Goal: Task Accomplishment & Management: Complete application form

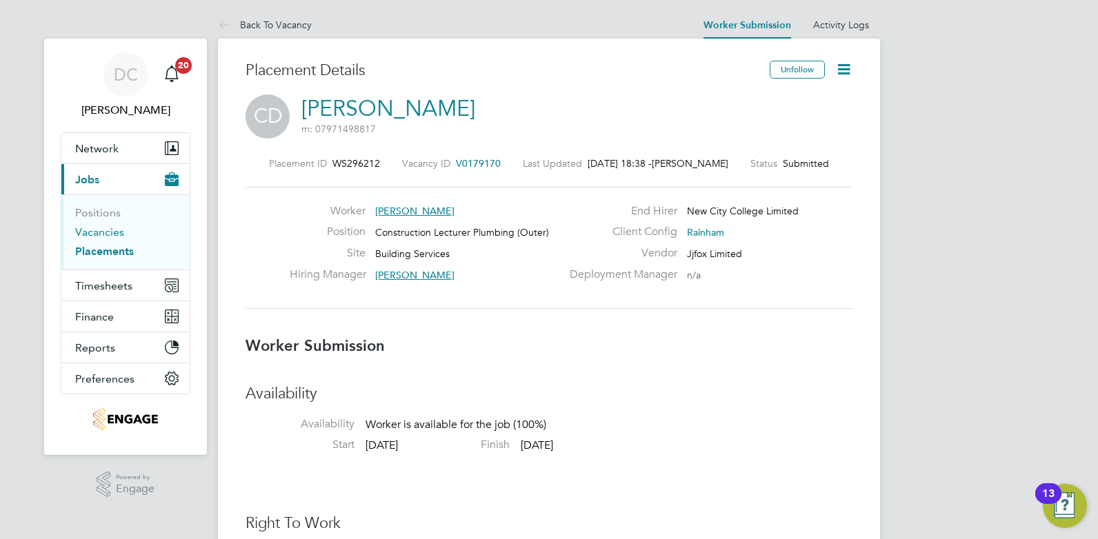
click at [110, 232] on link "Vacancies" at bounding box center [99, 232] width 49 height 13
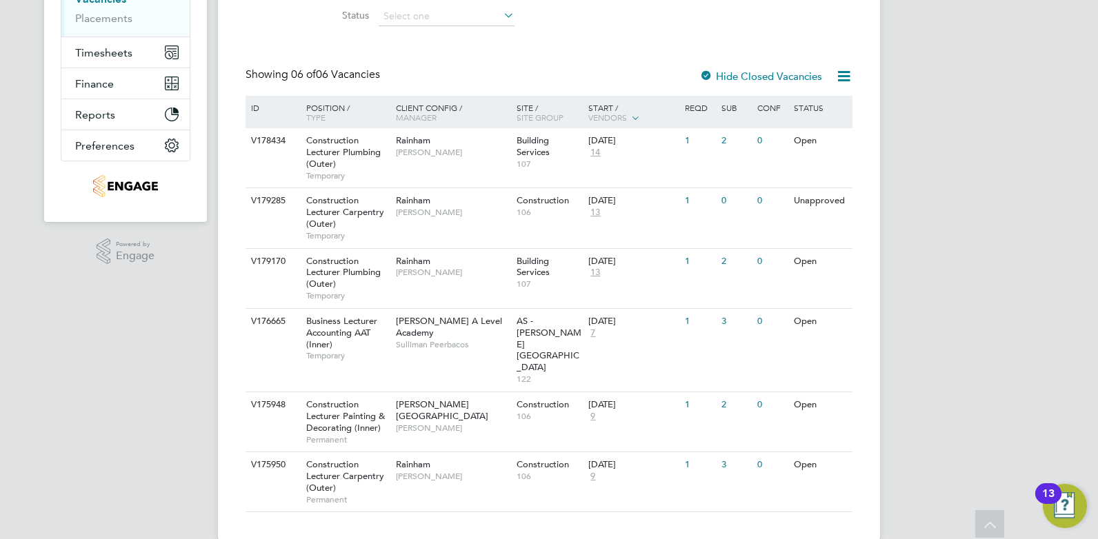
scroll to position [61, 0]
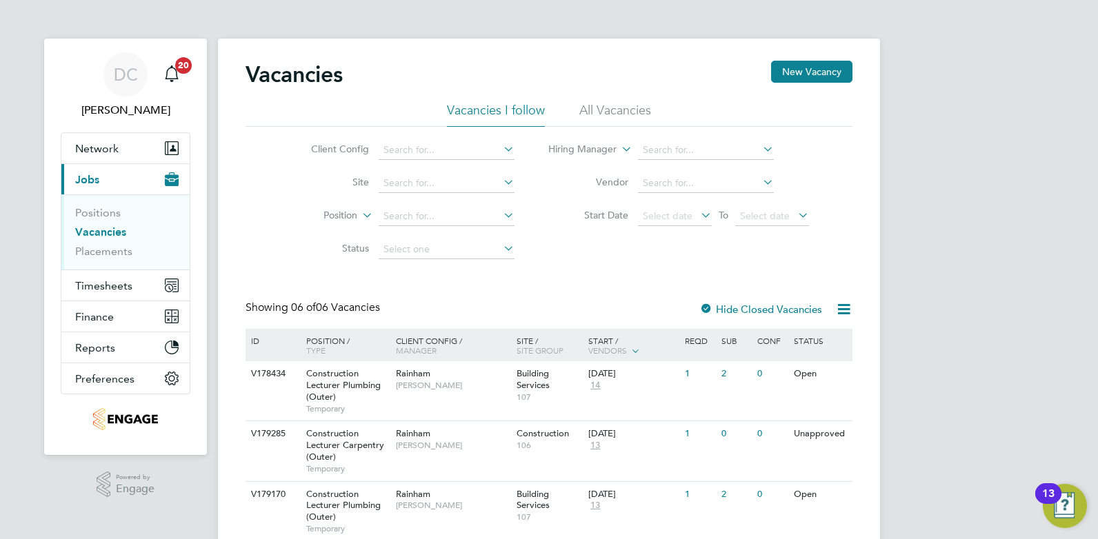
click at [622, 110] on li "All Vacancies" at bounding box center [615, 114] width 72 height 25
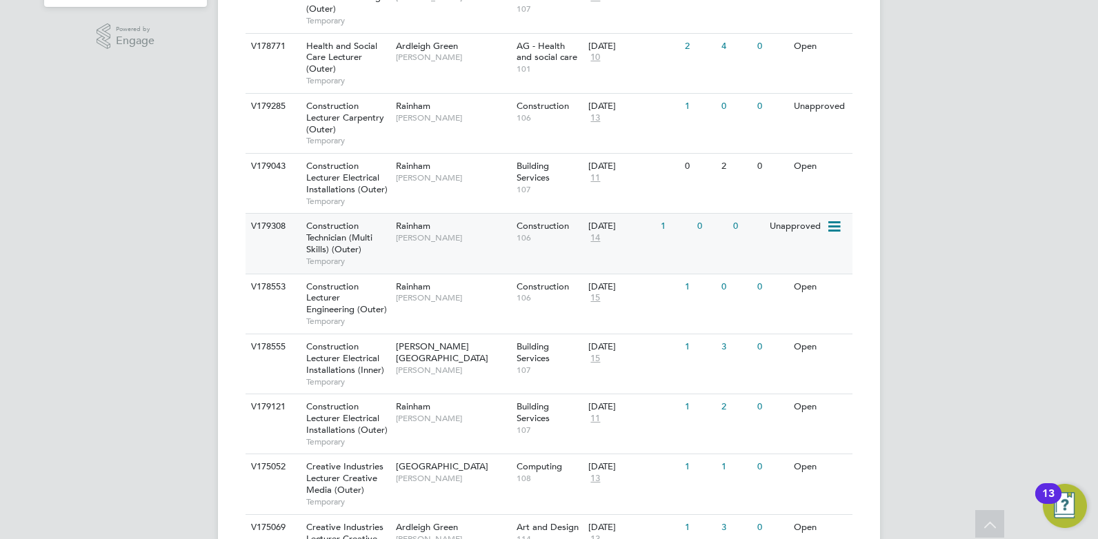
click at [450, 244] on div "Rainham Ian Rist" at bounding box center [453, 232] width 121 height 36
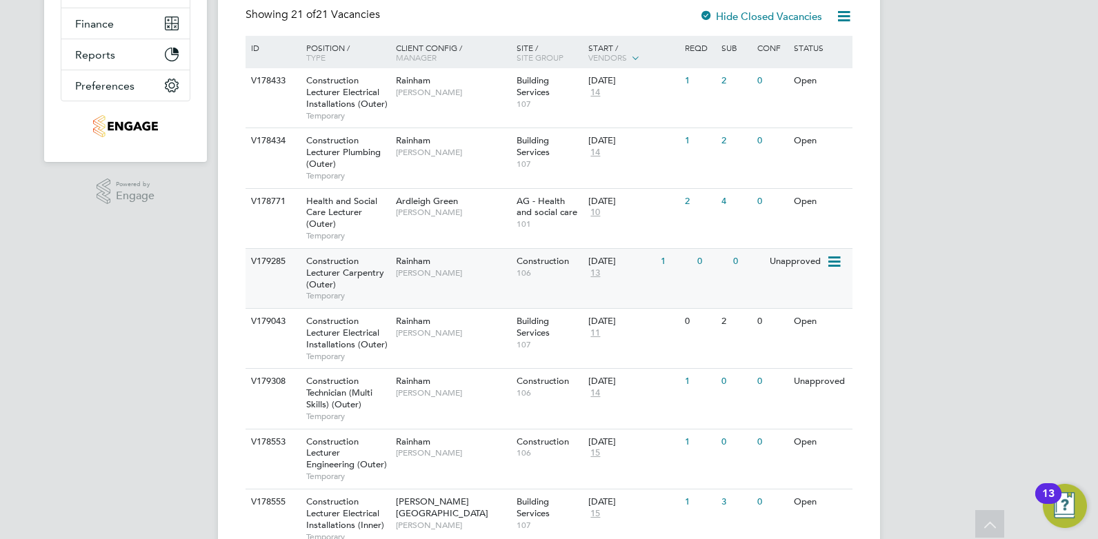
scroll to position [310, 0]
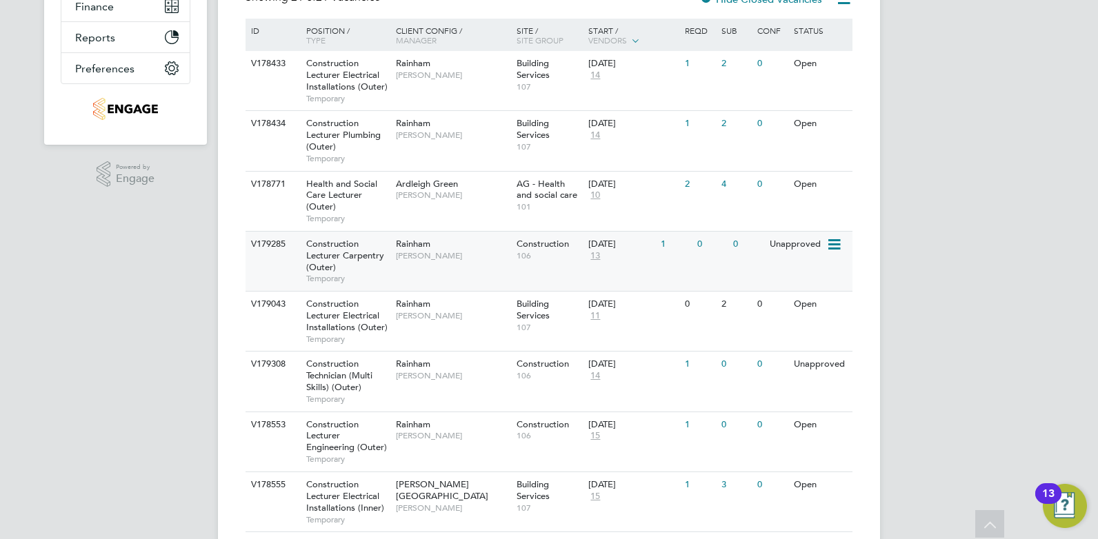
click at [352, 256] on span "Construction Lecturer Carpentry (Outer)" at bounding box center [345, 255] width 78 height 35
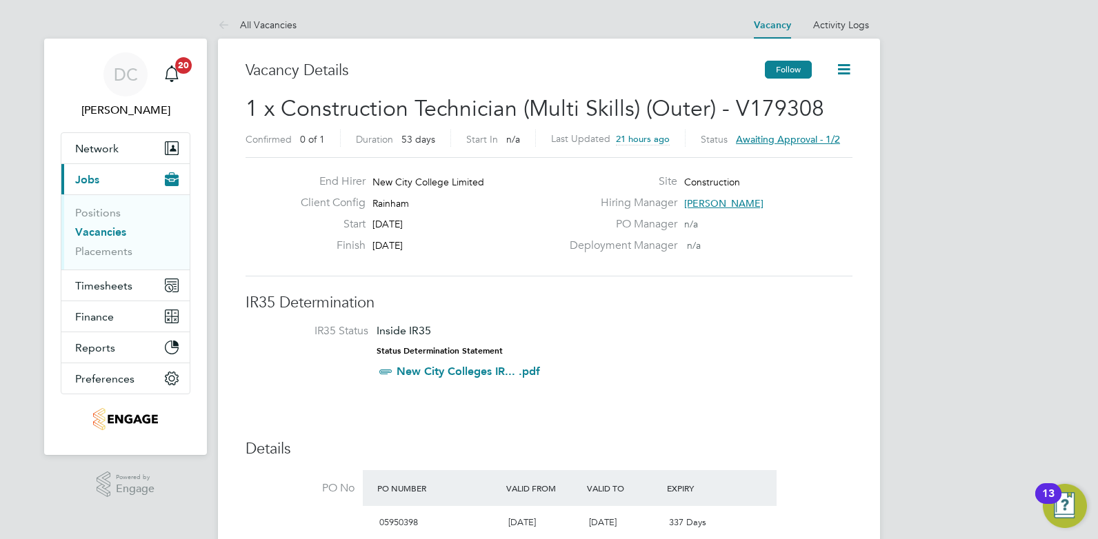
click at [777, 72] on button "Follow" at bounding box center [788, 70] width 47 height 18
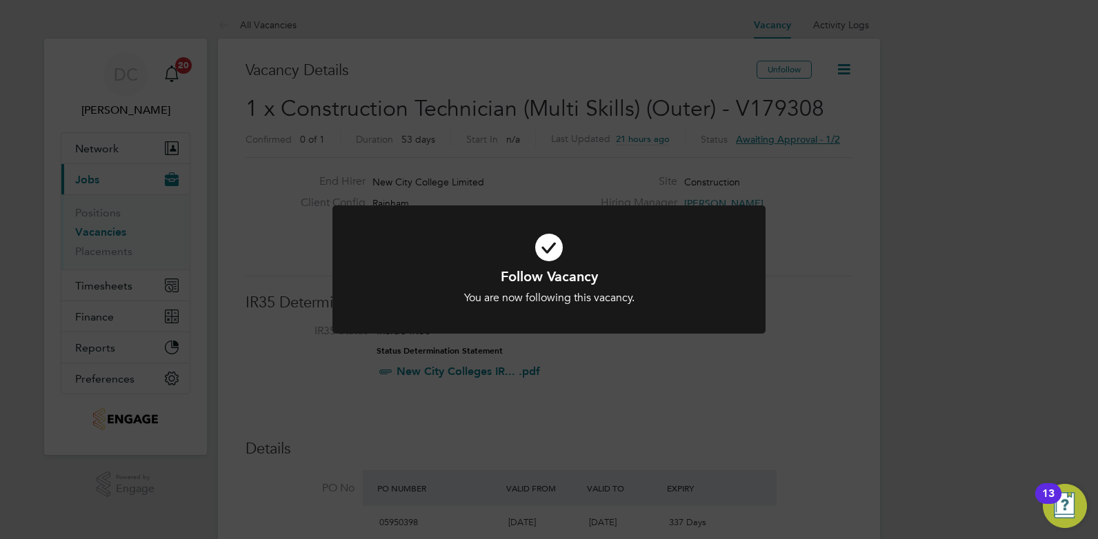
click at [591, 394] on div "Follow Vacancy You are now following this vacancy. Cancel Okay" at bounding box center [549, 269] width 1098 height 539
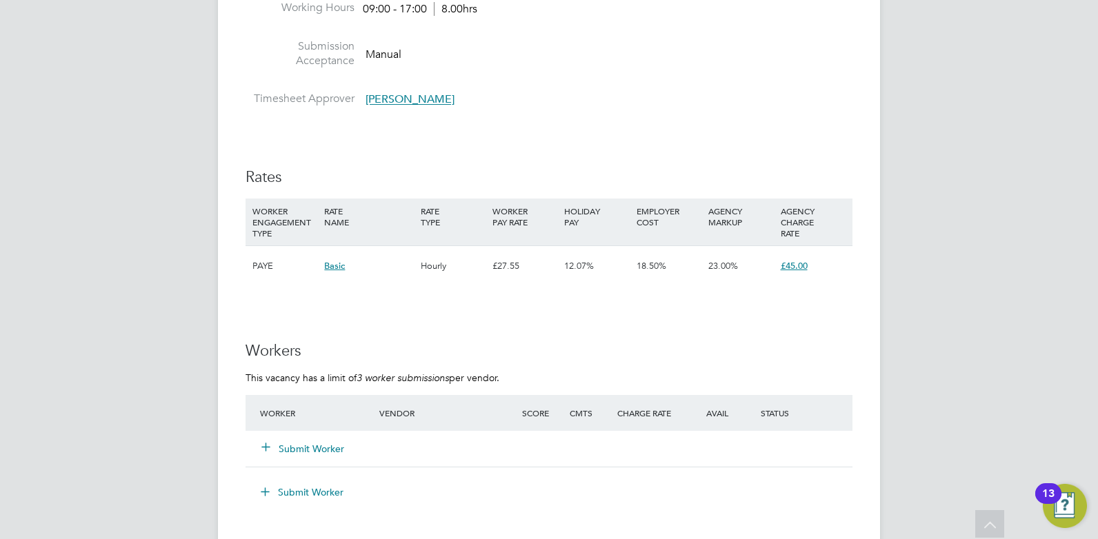
scroll to position [2277, 0]
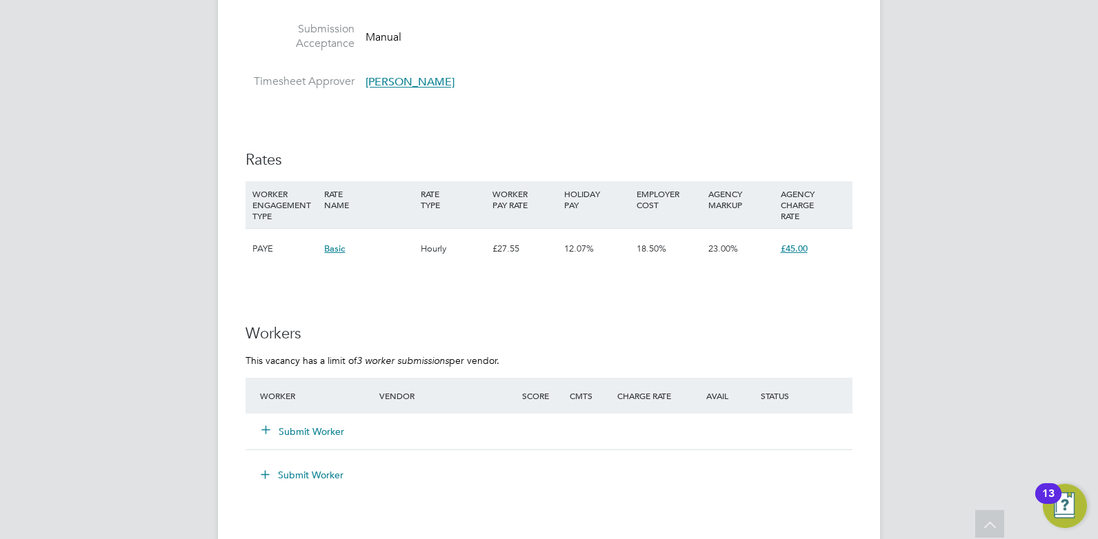
click at [323, 429] on button "Submit Worker" at bounding box center [303, 432] width 83 height 14
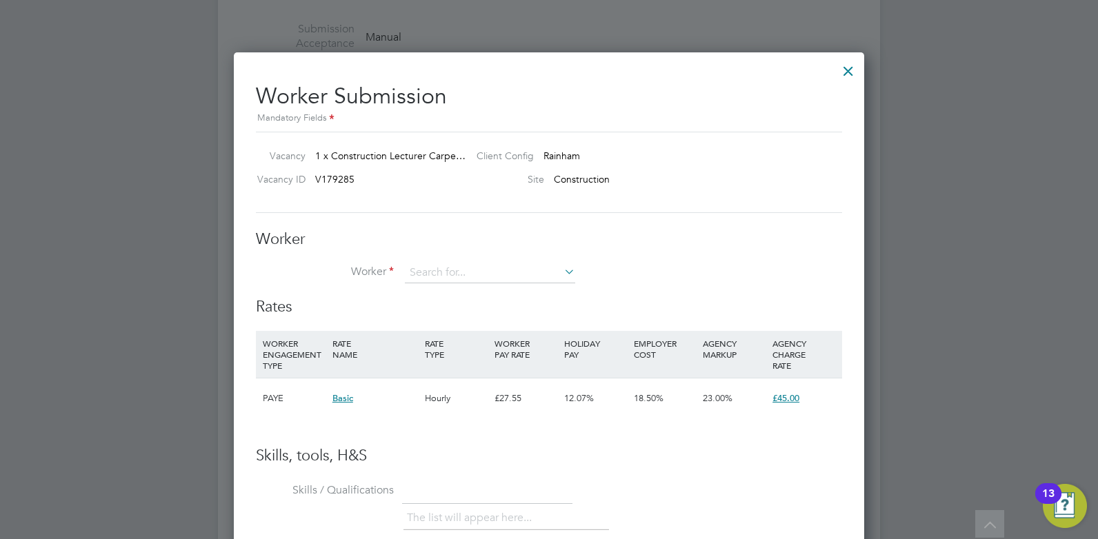
scroll to position [41, 94]
click at [463, 294] on li "Ale x Lawrence (HQ00467425)" at bounding box center [494, 293] width 181 height 19
type input "Alex Lawrence (HQ00467425)"
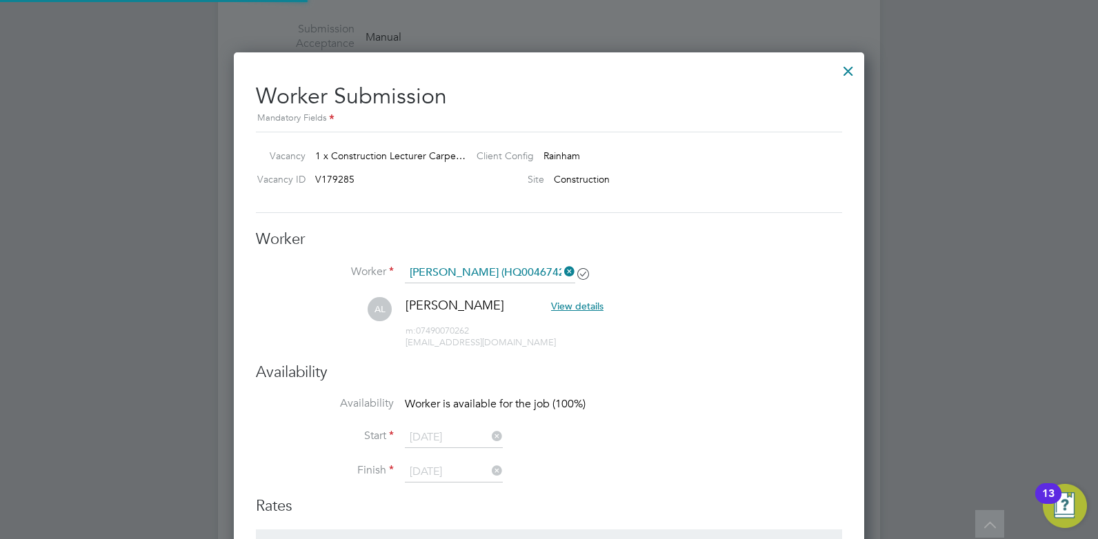
scroll to position [1139, 631]
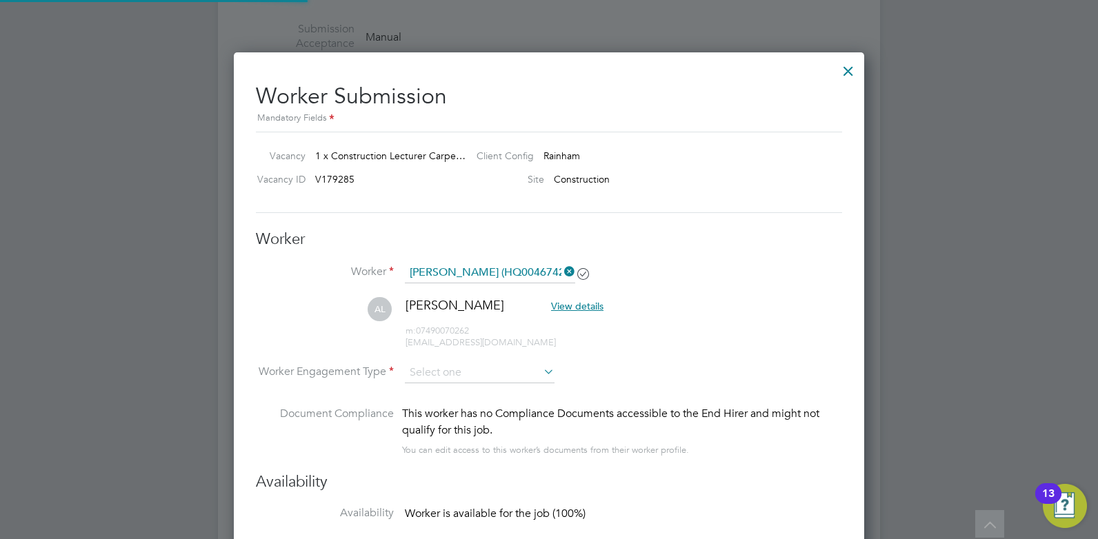
type input "06 Sep 2025"
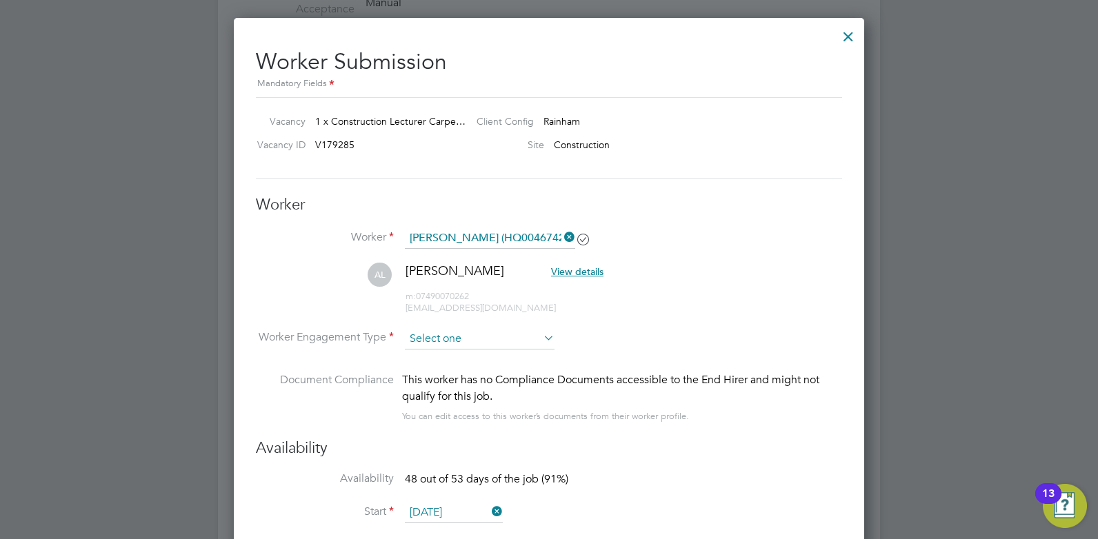
click at [526, 338] on input at bounding box center [480, 339] width 150 height 21
click at [484, 359] on li "Contract" at bounding box center [479, 358] width 151 height 18
type input "Contract"
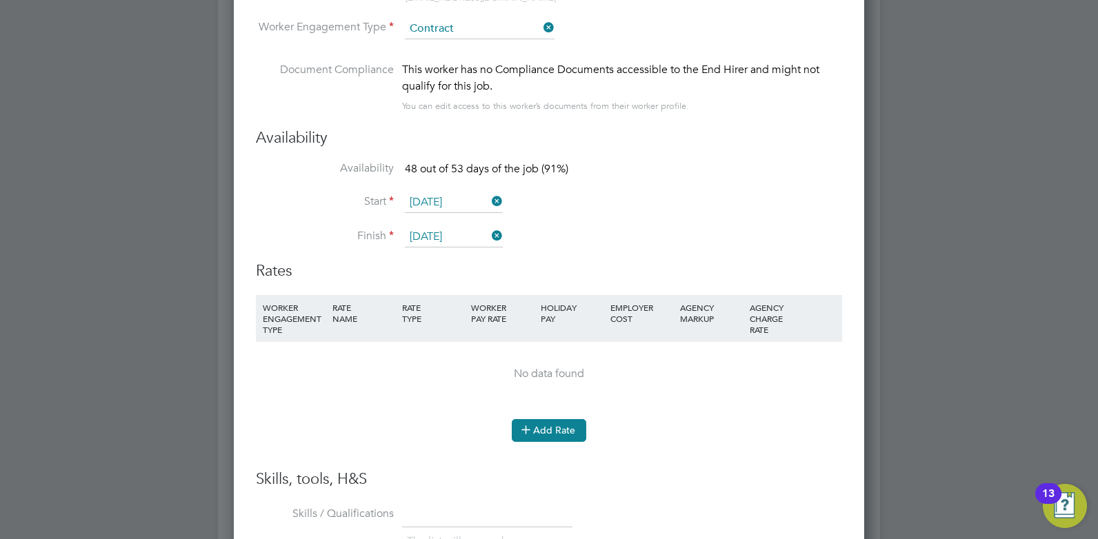
click at [529, 433] on icon at bounding box center [526, 429] width 10 height 10
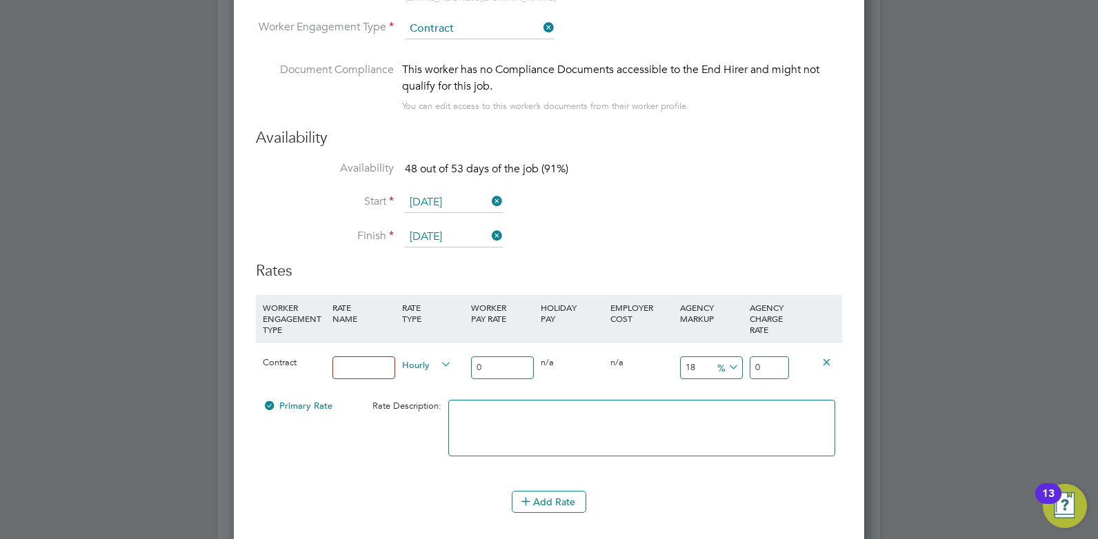
click at [370, 367] on input at bounding box center [364, 368] width 63 height 23
type input "Pa"
click at [502, 363] on input "0" at bounding box center [502, 368] width 63 height 23
type input "4"
type input "4.72"
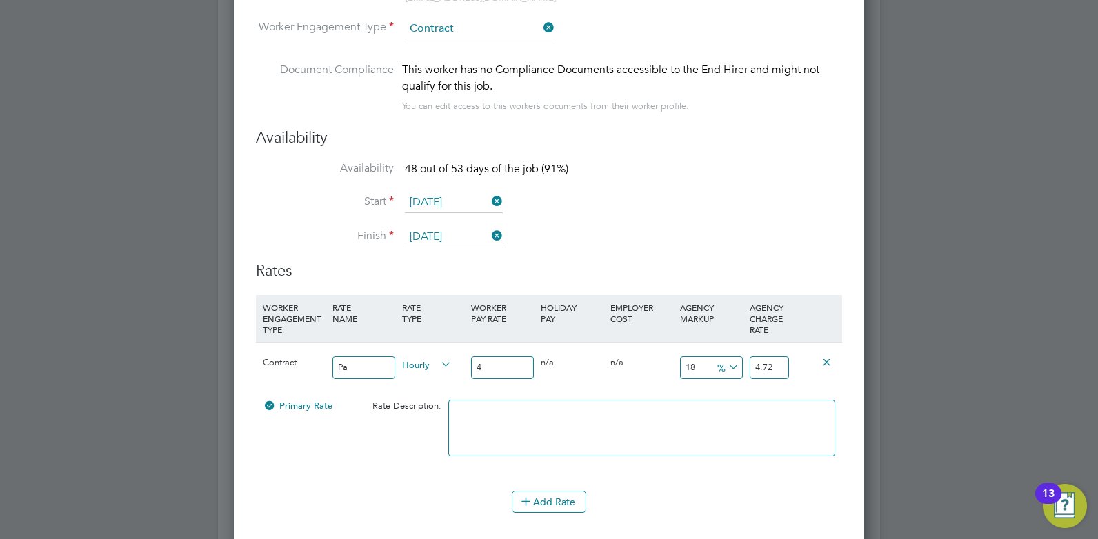
type input "45"
type input "53.1"
type input "45"
click at [726, 372] on icon at bounding box center [726, 367] width 0 height 19
click at [687, 366] on input "18" at bounding box center [711, 368] width 63 height 23
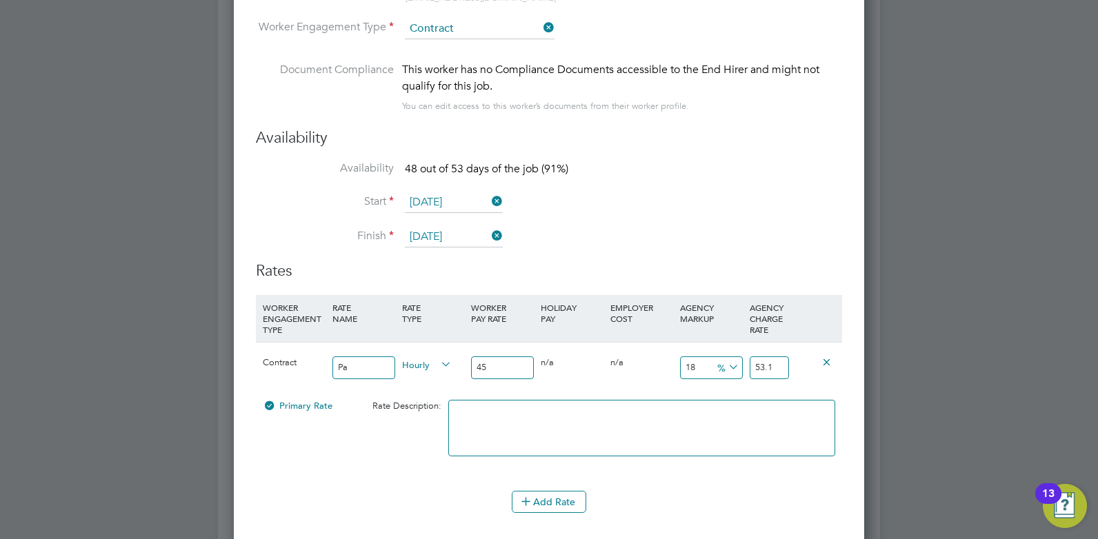
drag, startPoint x: 699, startPoint y: 366, endPoint x: 676, endPoint y: 366, distance: 22.8
click at [677, 366] on div "18 8.1 %" at bounding box center [712, 368] width 70 height 50
type input "2"
type input "45.9"
type input "23"
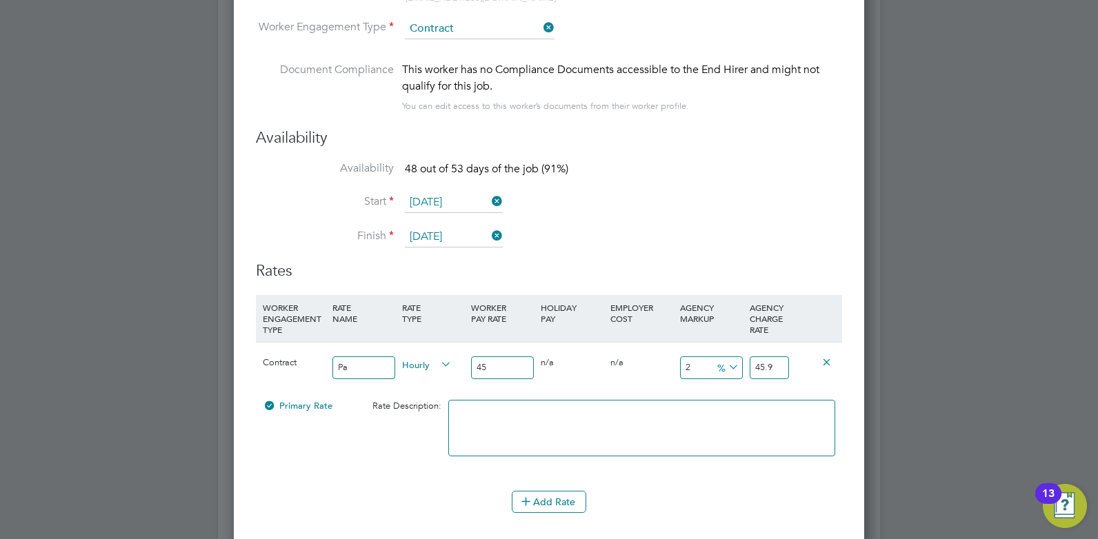
type input "55.35"
type input "23"
click at [375, 366] on input "Pa" at bounding box center [364, 368] width 63 height 23
type input "Pay"
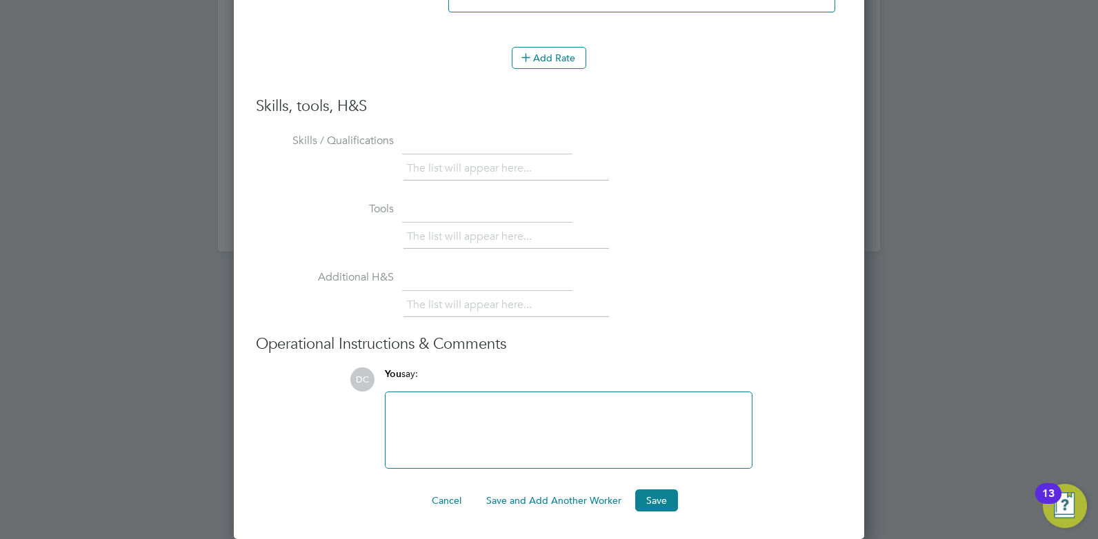
click at [435, 426] on div at bounding box center [569, 430] width 350 height 59
click at [668, 497] on button "Save" at bounding box center [656, 501] width 43 height 22
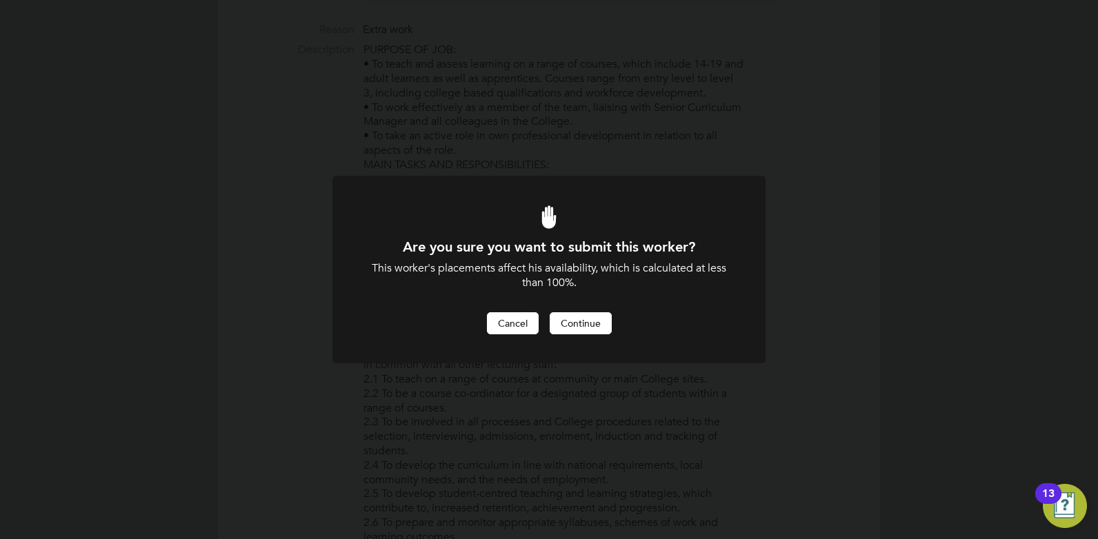
click at [519, 318] on button "Cancel" at bounding box center [513, 324] width 52 height 22
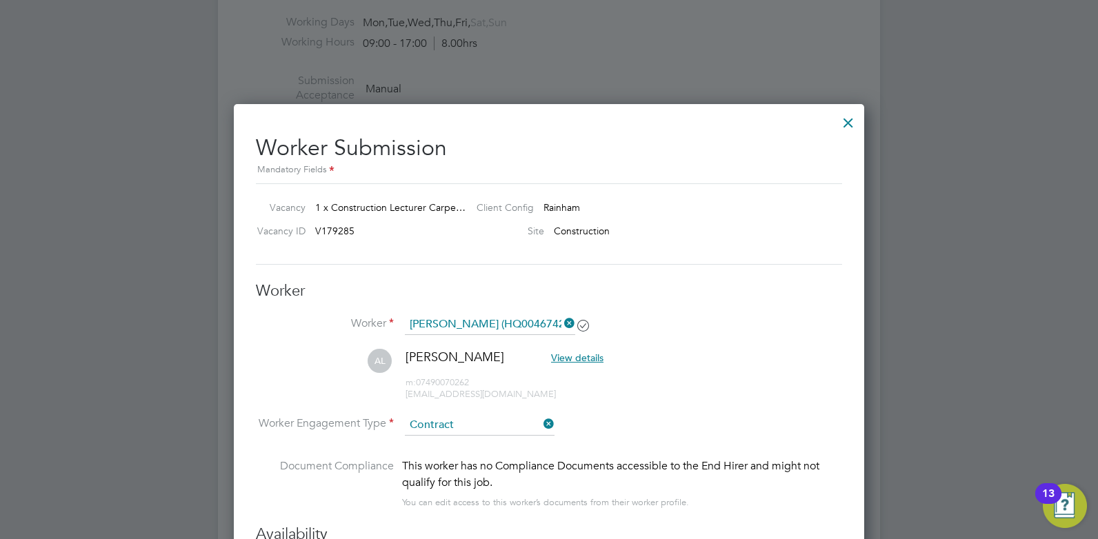
scroll to position [2311, 0]
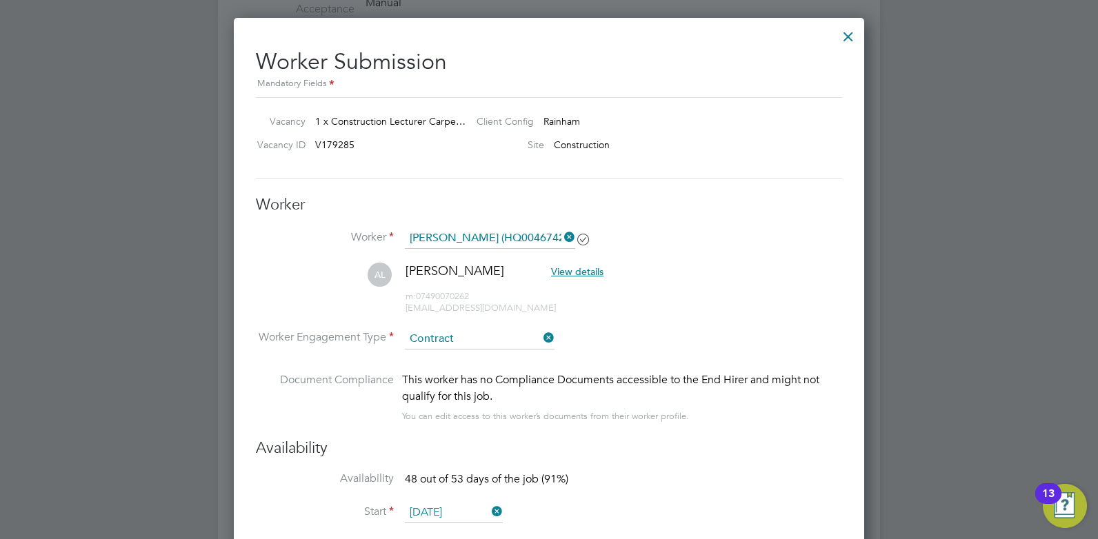
click at [648, 297] on li "AL Alex Lawrence View details m: 07490070262 lawrencea155@gmail.com" at bounding box center [549, 296] width 586 height 66
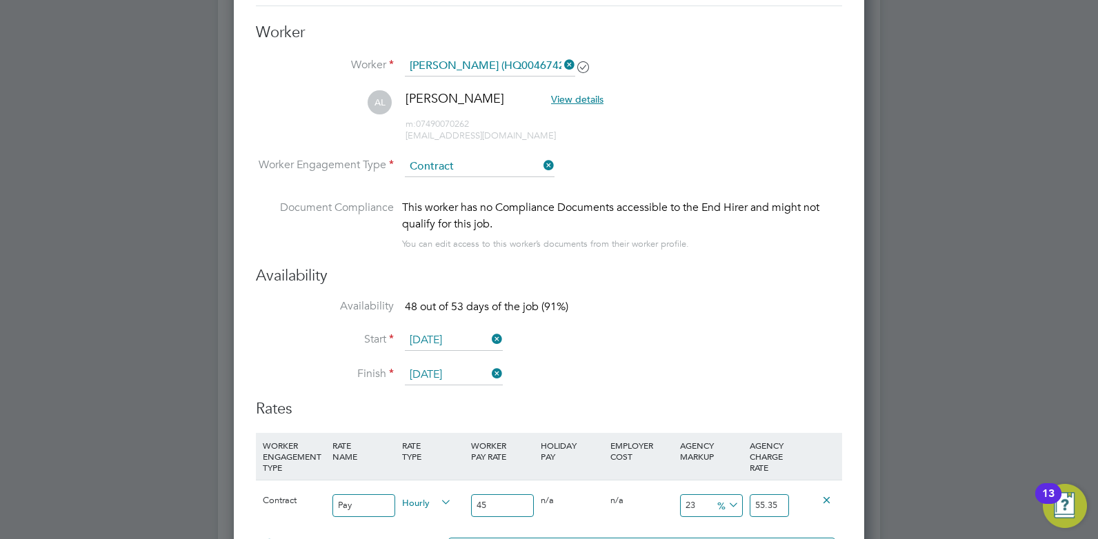
scroll to position [2501, 0]
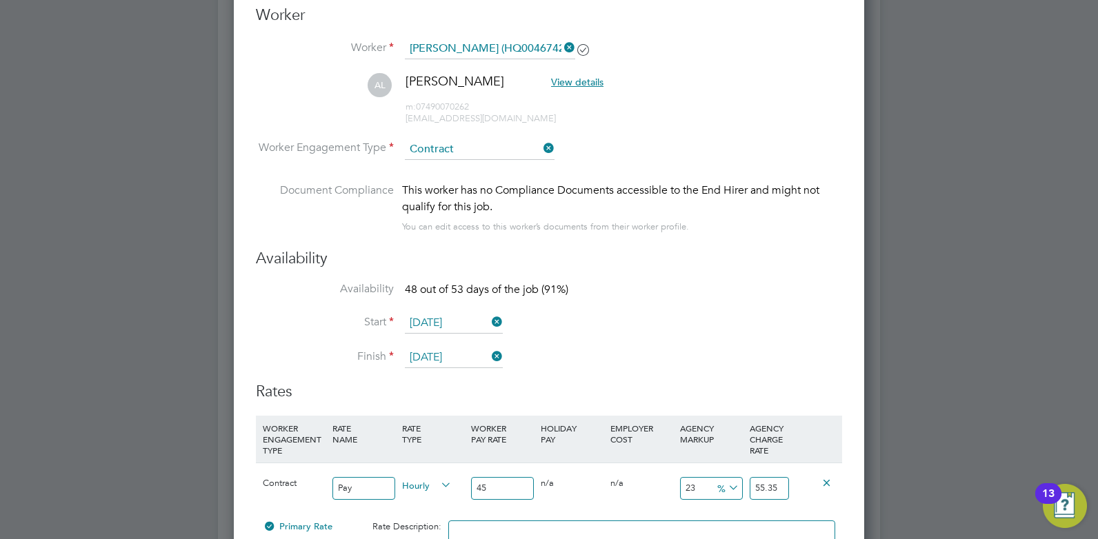
click at [489, 323] on icon at bounding box center [489, 322] width 0 height 19
click at [466, 323] on input at bounding box center [454, 323] width 98 height 21
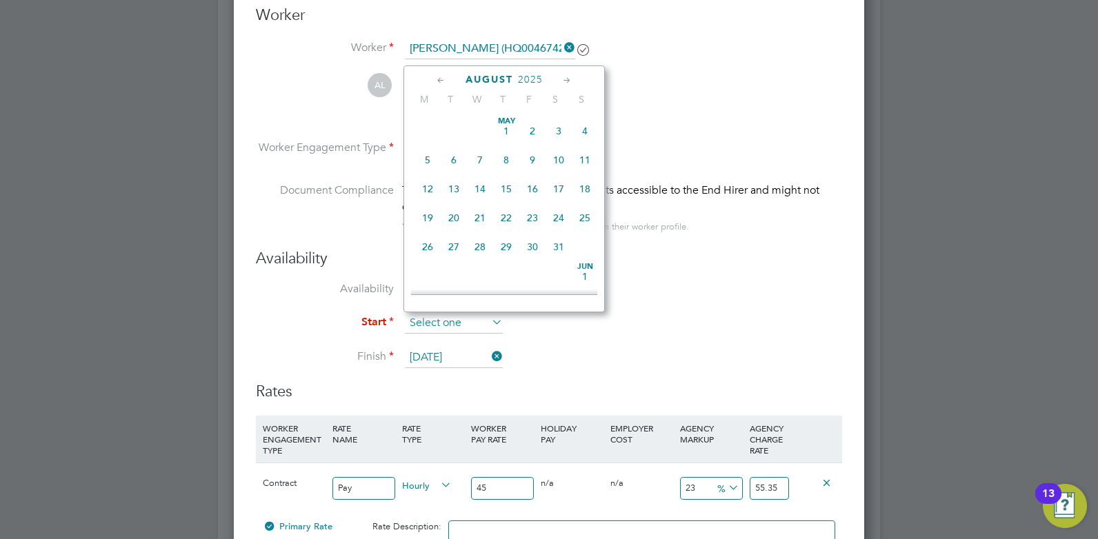
scroll to position [537, 0]
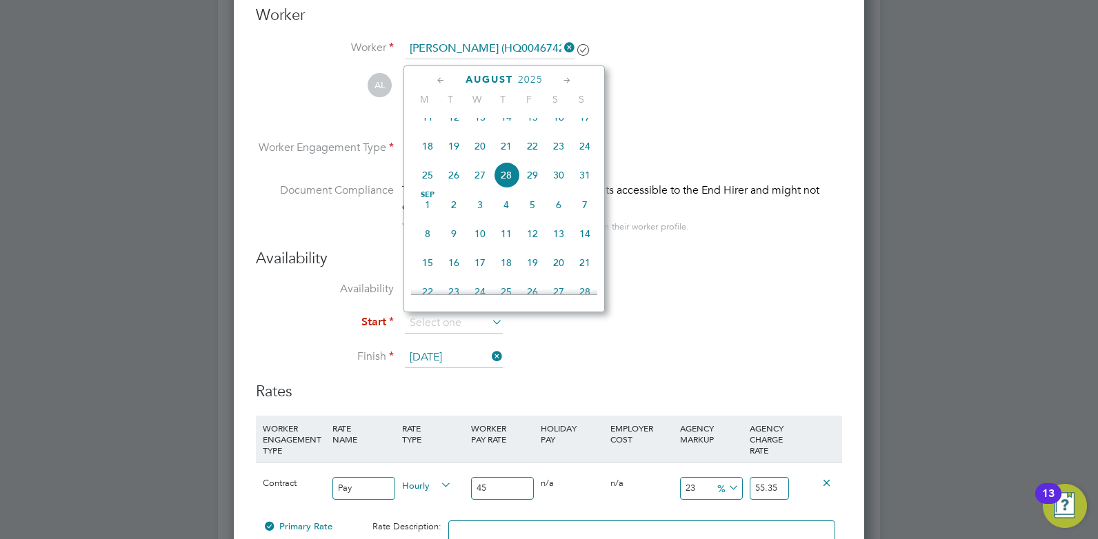
click at [423, 218] on span "Sep 1" at bounding box center [428, 205] width 26 height 26
type input "[DATE]"
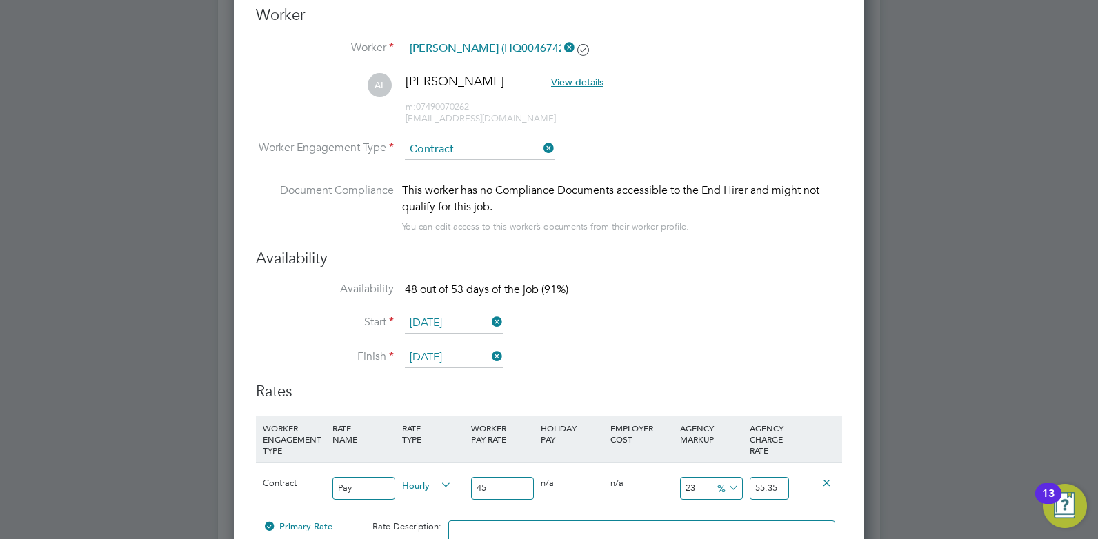
click at [489, 320] on icon at bounding box center [489, 322] width 0 height 19
click at [477, 322] on input at bounding box center [454, 323] width 98 height 21
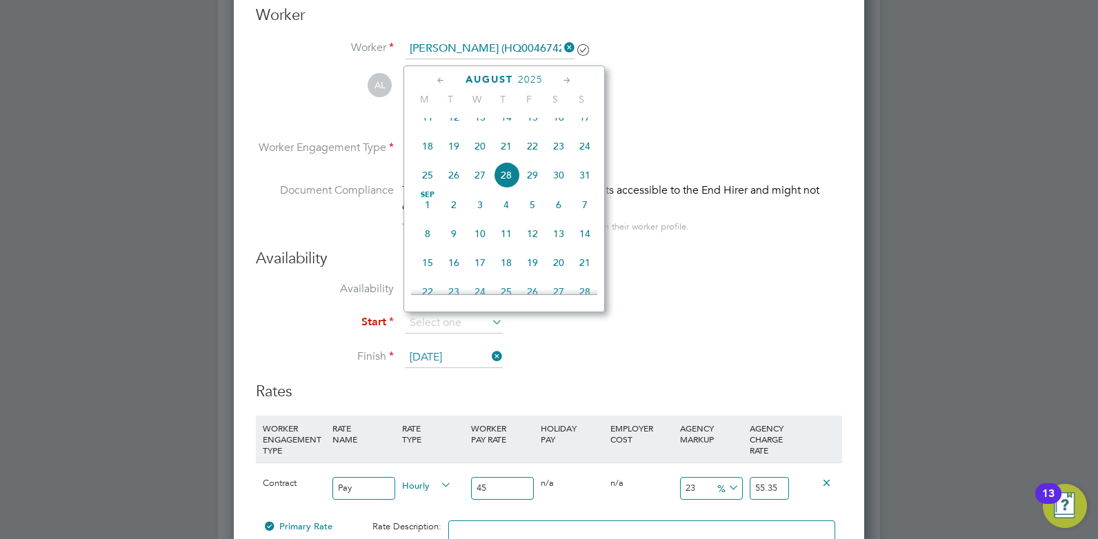
click at [505, 188] on span "28" at bounding box center [506, 175] width 26 height 26
type input "28 Aug 2025"
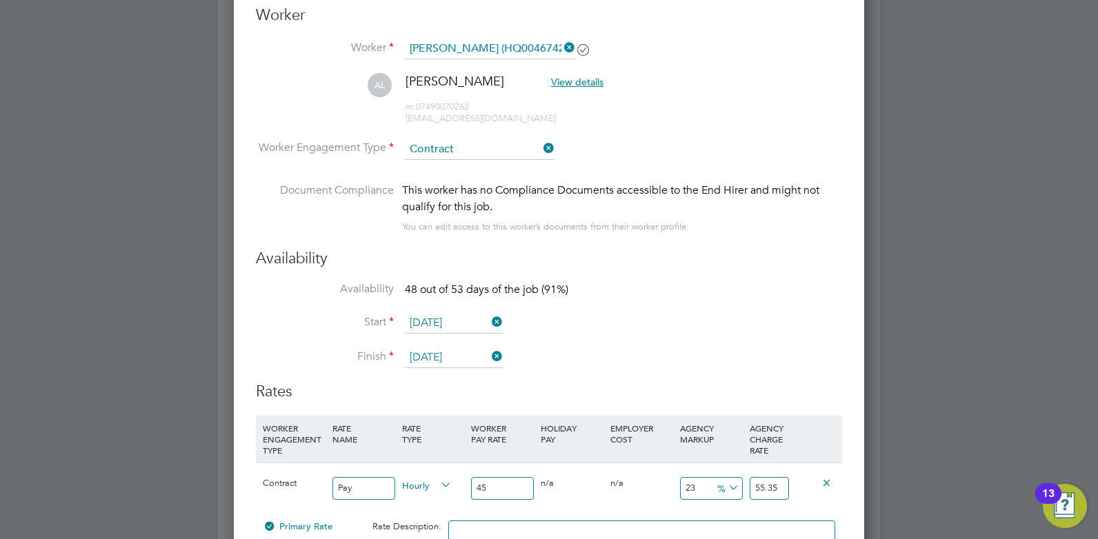
click at [489, 320] on icon at bounding box center [489, 322] width 0 height 19
click at [457, 326] on input at bounding box center [454, 323] width 98 height 21
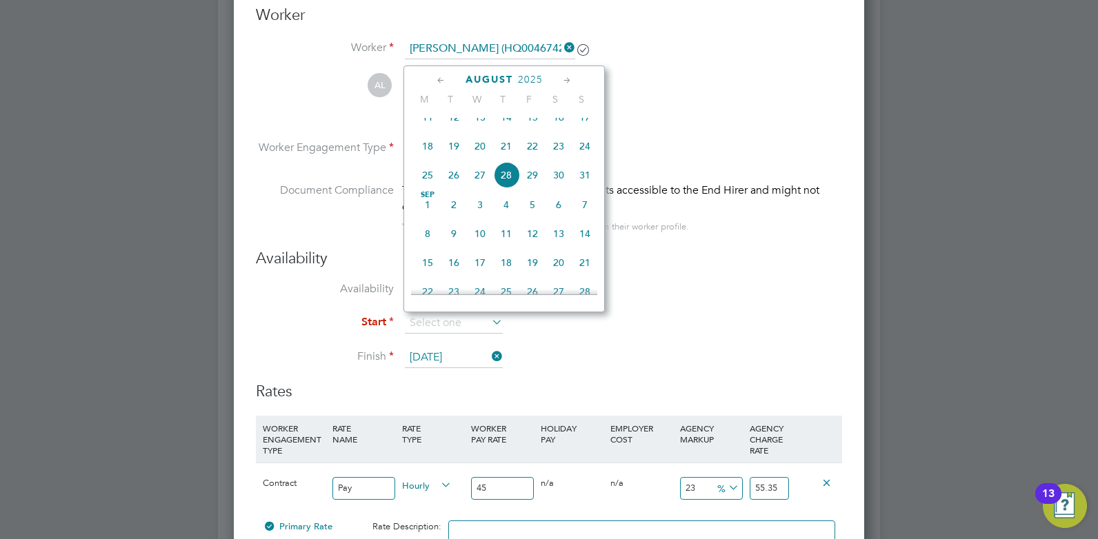
click at [425, 217] on span "Sep 1" at bounding box center [428, 205] width 26 height 26
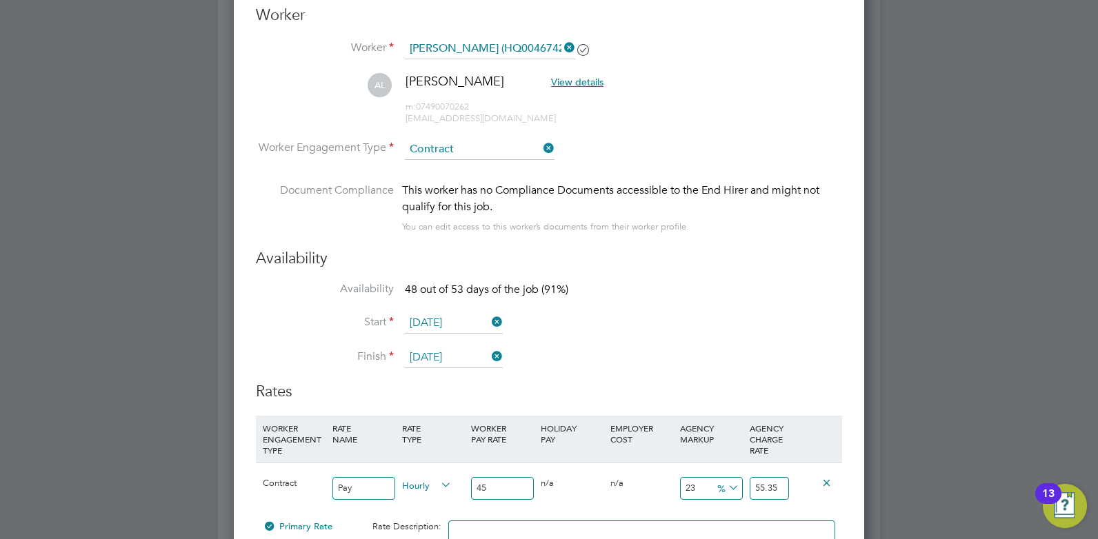
click at [557, 328] on li "Start 01 Sep 2025" at bounding box center [549, 330] width 586 height 34
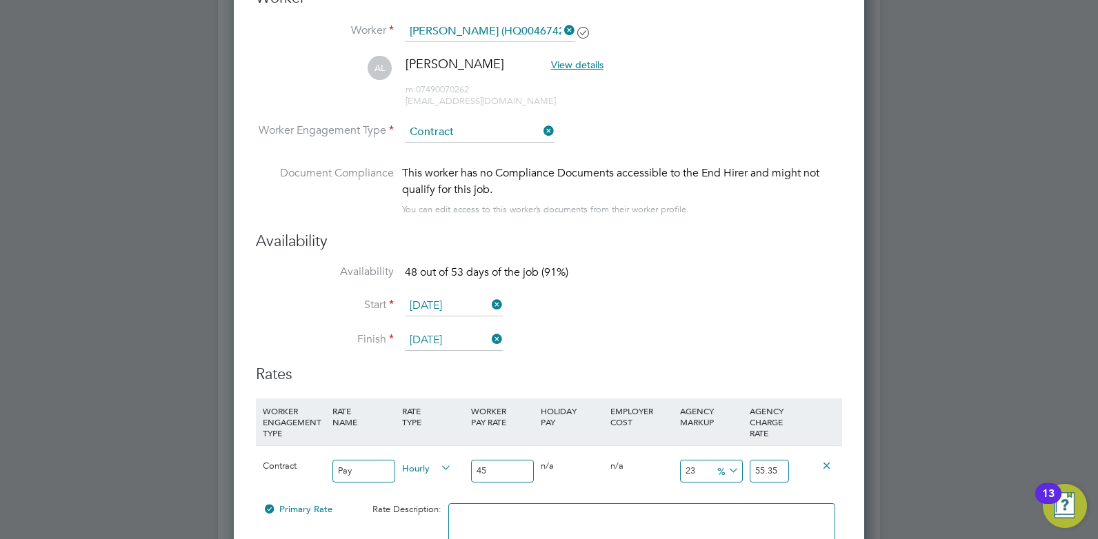
click at [465, 304] on input "[DATE]" at bounding box center [454, 306] width 98 height 21
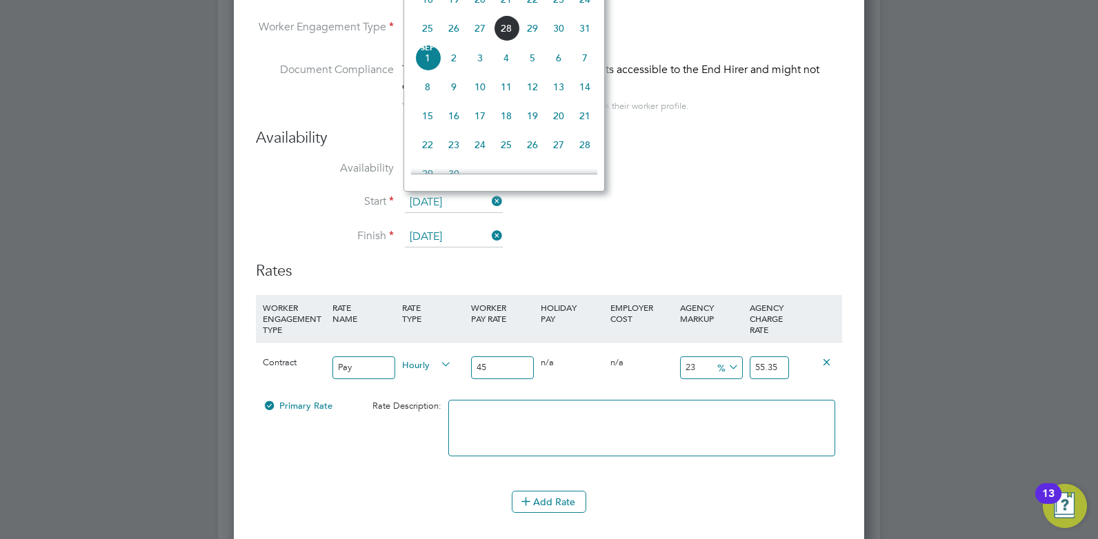
scroll to position [2570, 0]
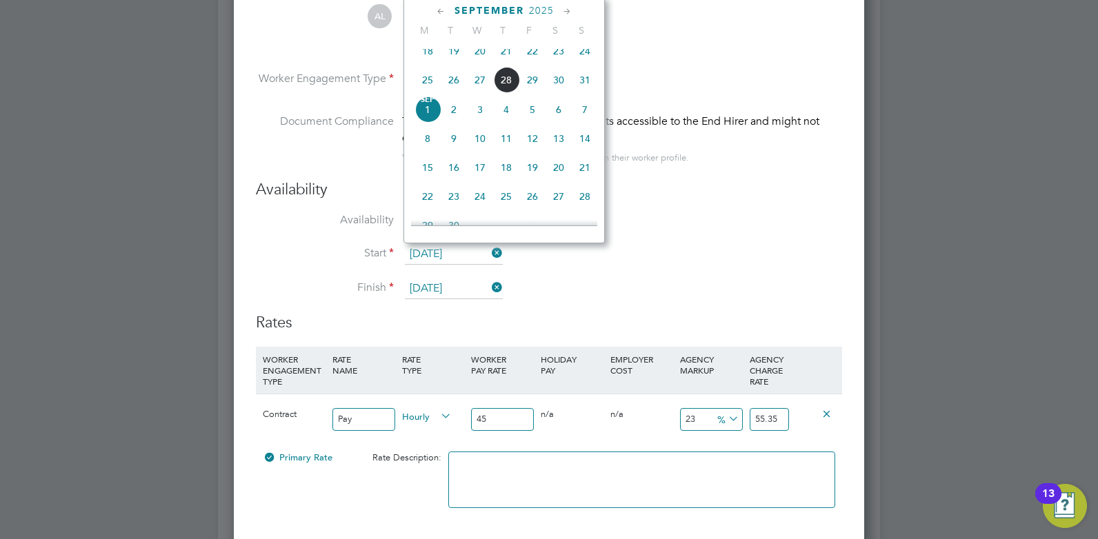
click at [505, 89] on span "28" at bounding box center [506, 80] width 26 height 26
type input "28 Aug 2025"
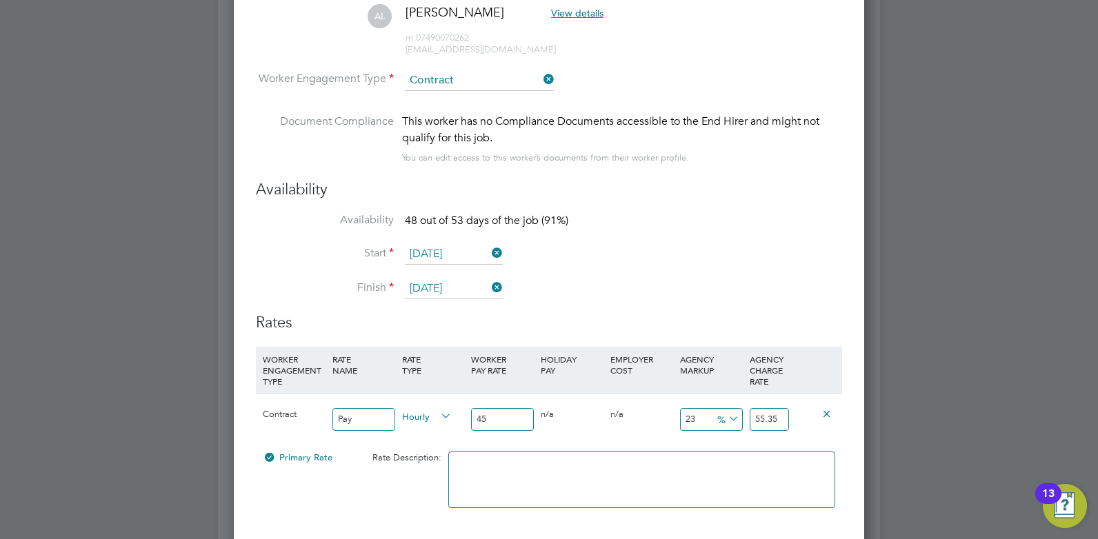
click at [466, 286] on input "[DATE]" at bounding box center [454, 289] width 98 height 21
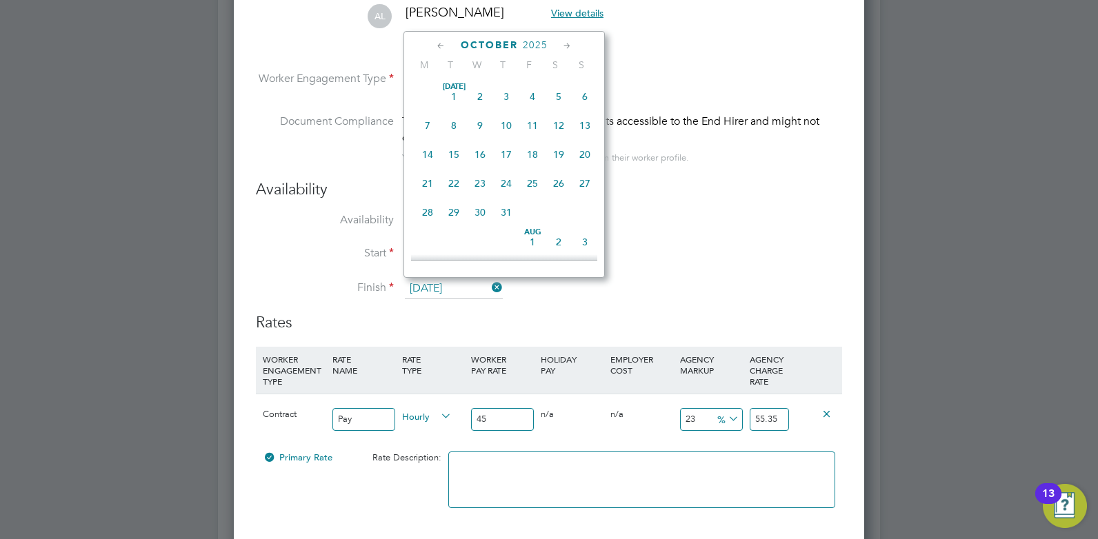
scroll to position [477, 0]
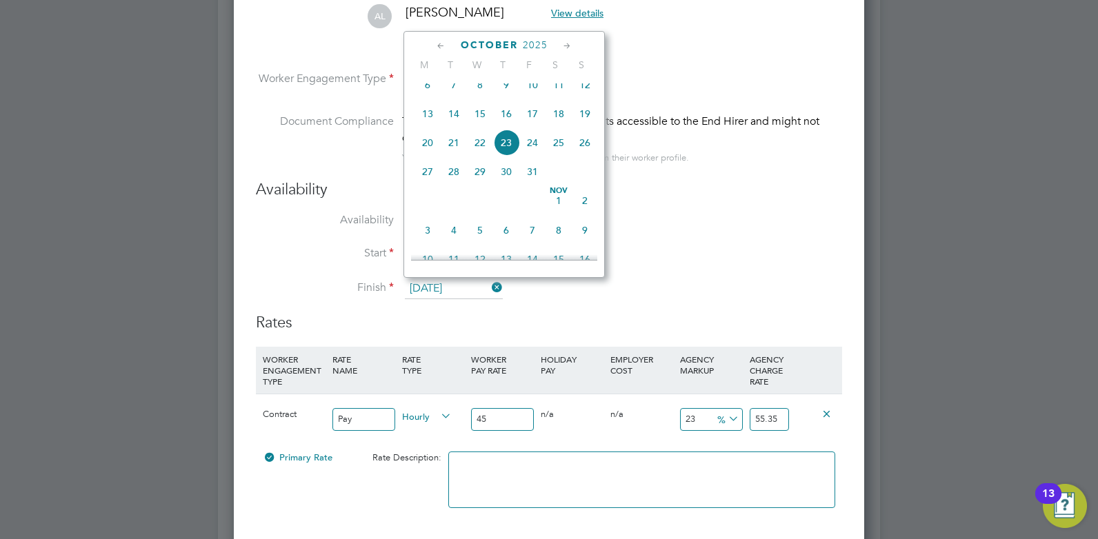
click at [512, 184] on span "30" at bounding box center [506, 172] width 26 height 26
type input "30 Oct 2025"
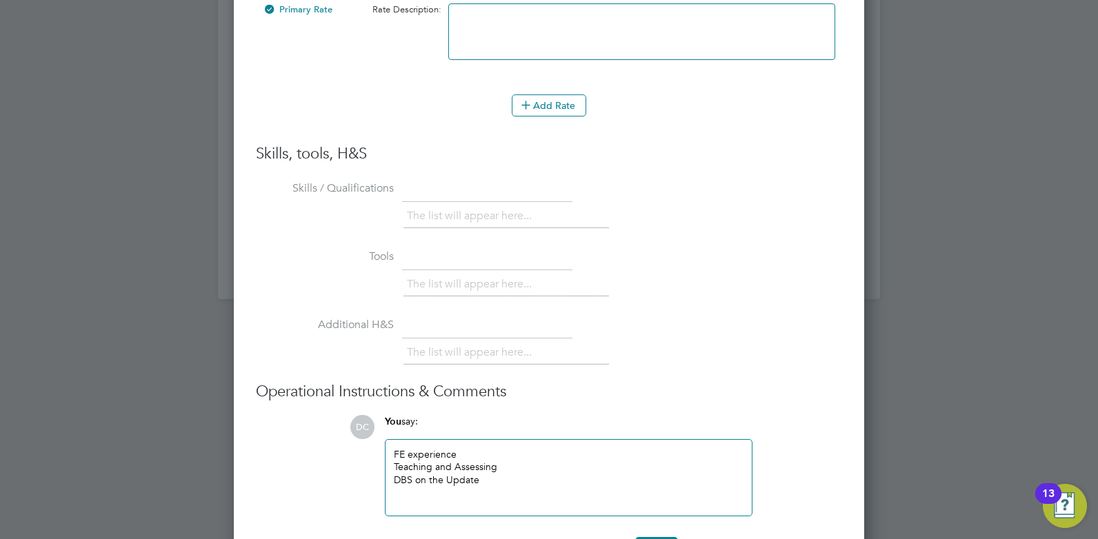
scroll to position [3066, 0]
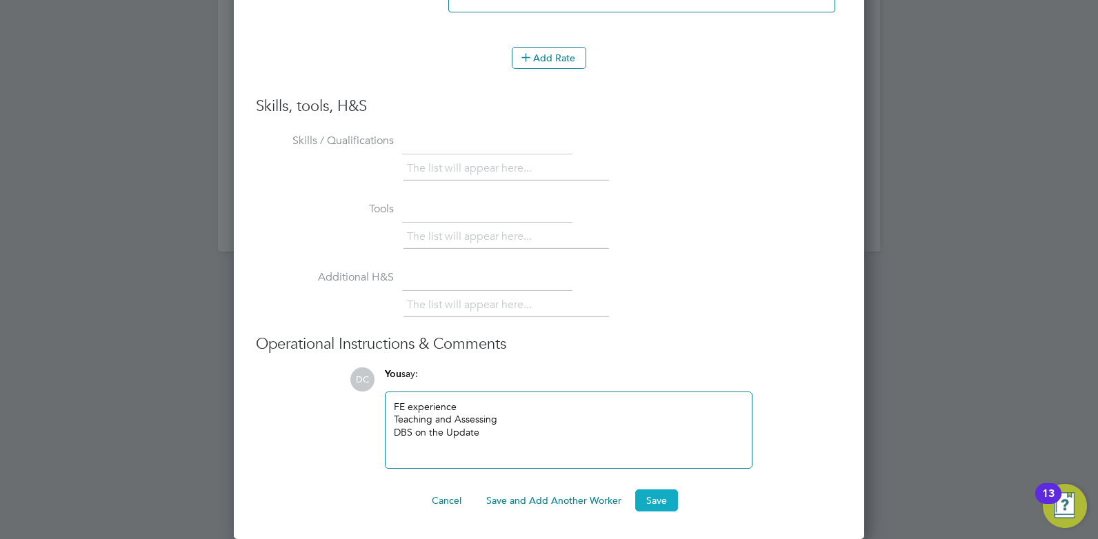
click at [674, 499] on button "Save" at bounding box center [656, 501] width 43 height 22
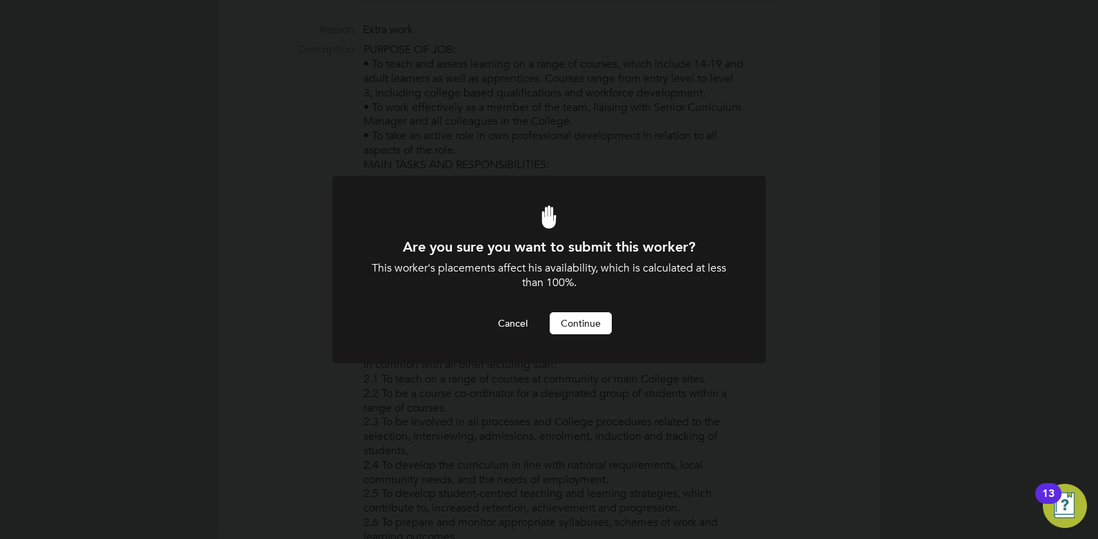
click at [577, 324] on button "Continue" at bounding box center [581, 324] width 62 height 22
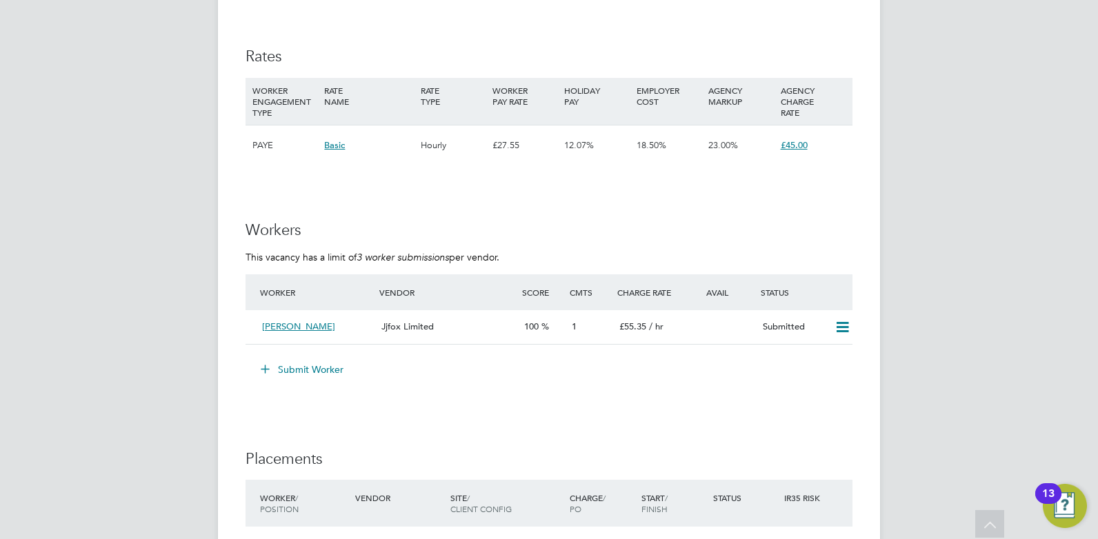
scroll to position [2501, 0]
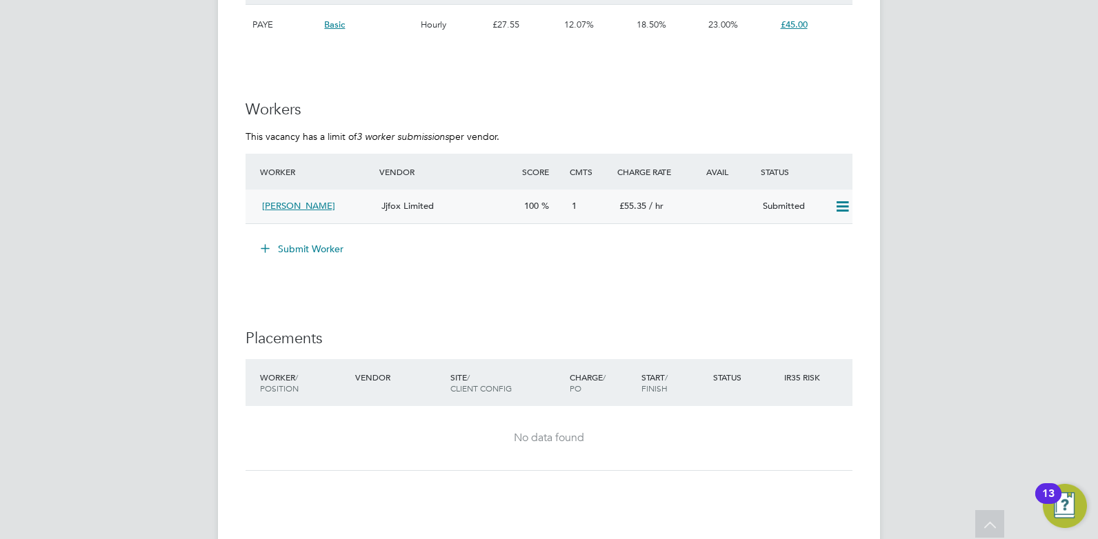
click at [361, 204] on div "Alex Lawrence" at bounding box center [316, 206] width 119 height 23
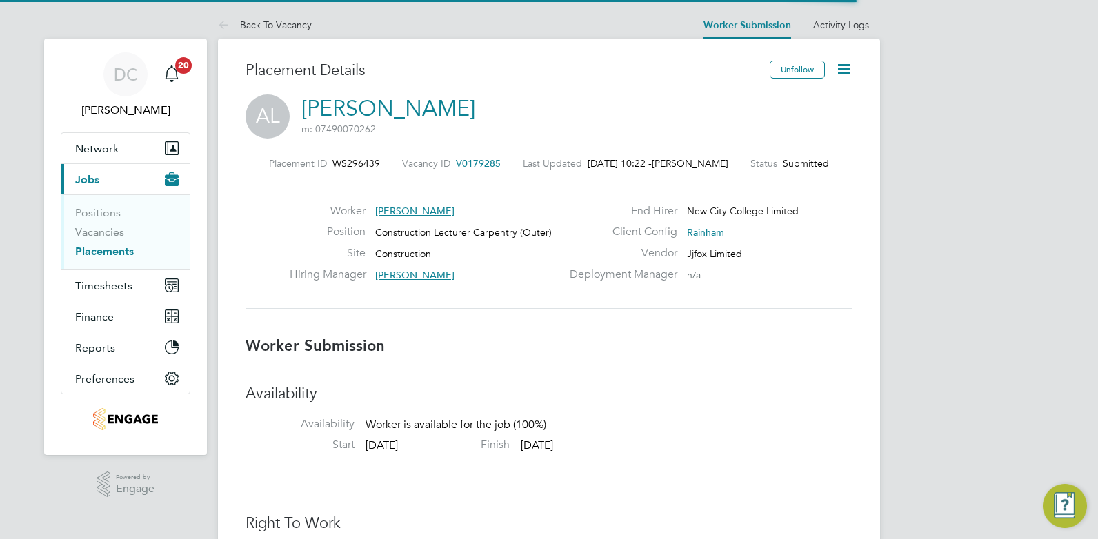
scroll to position [7, 7]
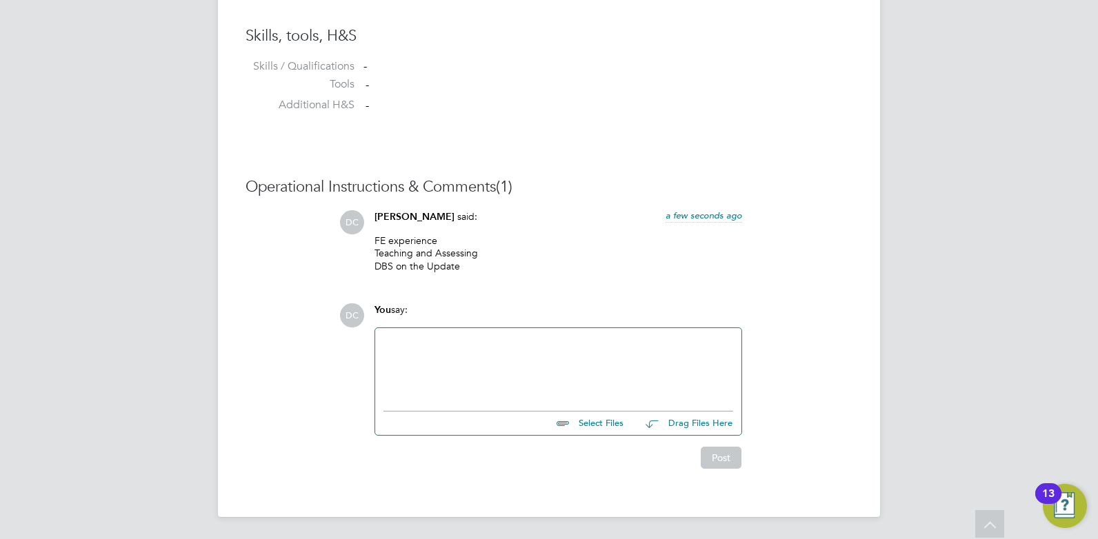
click at [441, 357] on div at bounding box center [559, 366] width 350 height 59
click at [713, 459] on button "Post" at bounding box center [721, 458] width 41 height 22
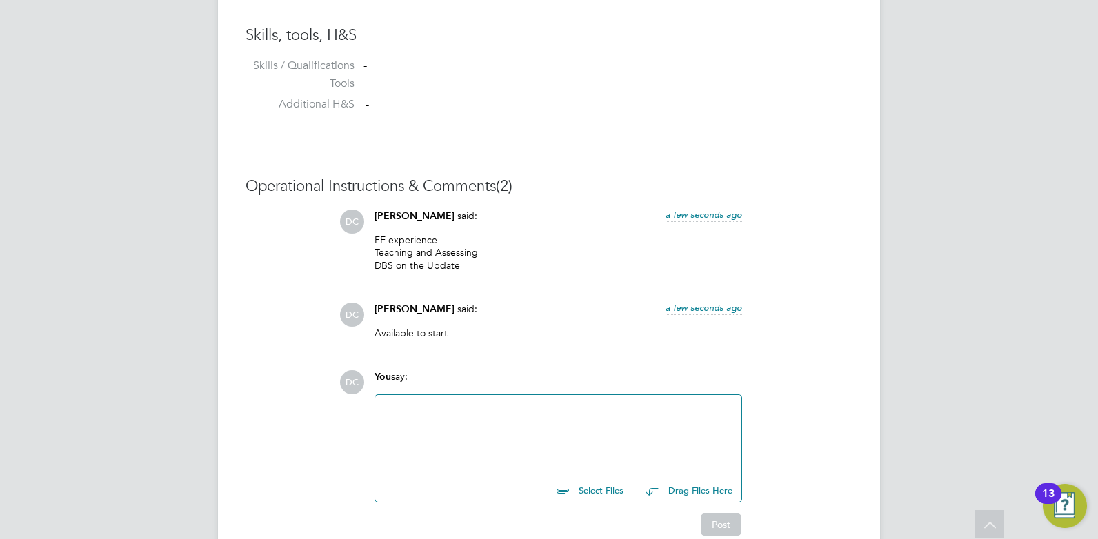
click at [612, 493] on input "file" at bounding box center [629, 488] width 207 height 19
click at [604, 490] on input "file" at bounding box center [629, 488] width 207 height 19
type input "C:\fakepath\HQ00467425.docx"
click at [728, 535] on button "Post" at bounding box center [721, 538] width 41 height 22
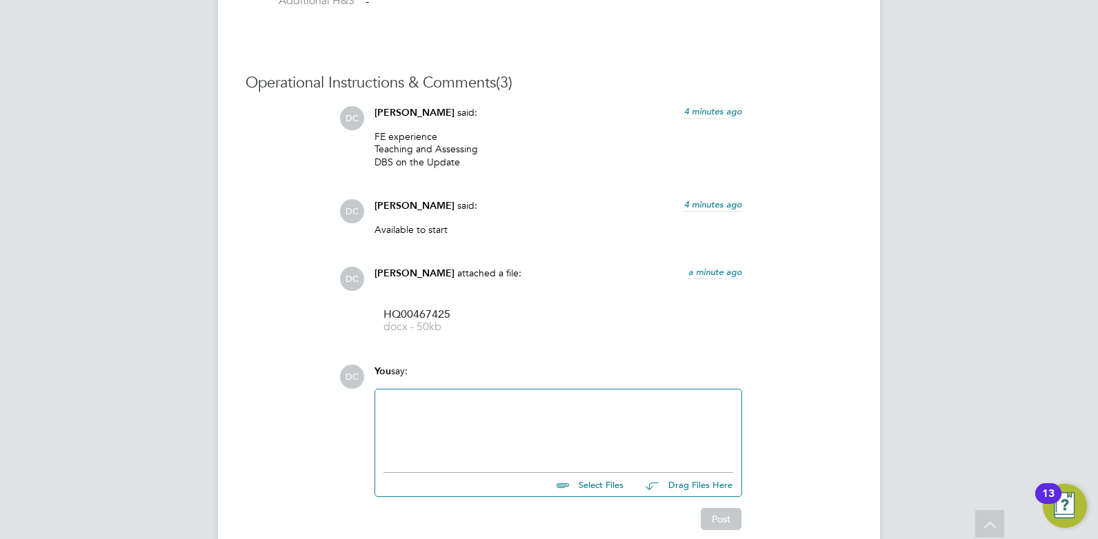
scroll to position [1280, 0]
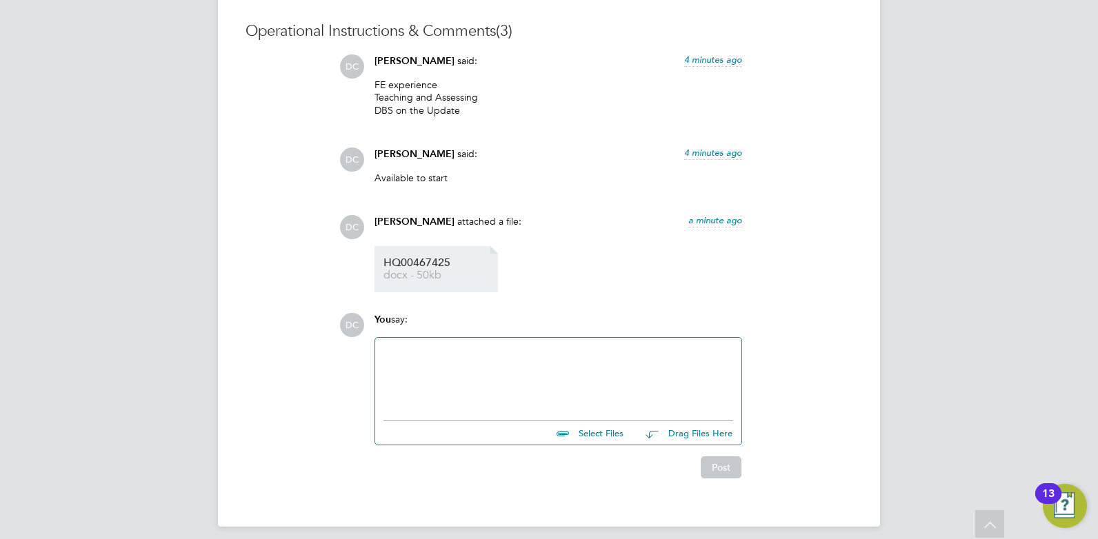
click at [410, 259] on span "HQ00467425" at bounding box center [439, 263] width 110 height 10
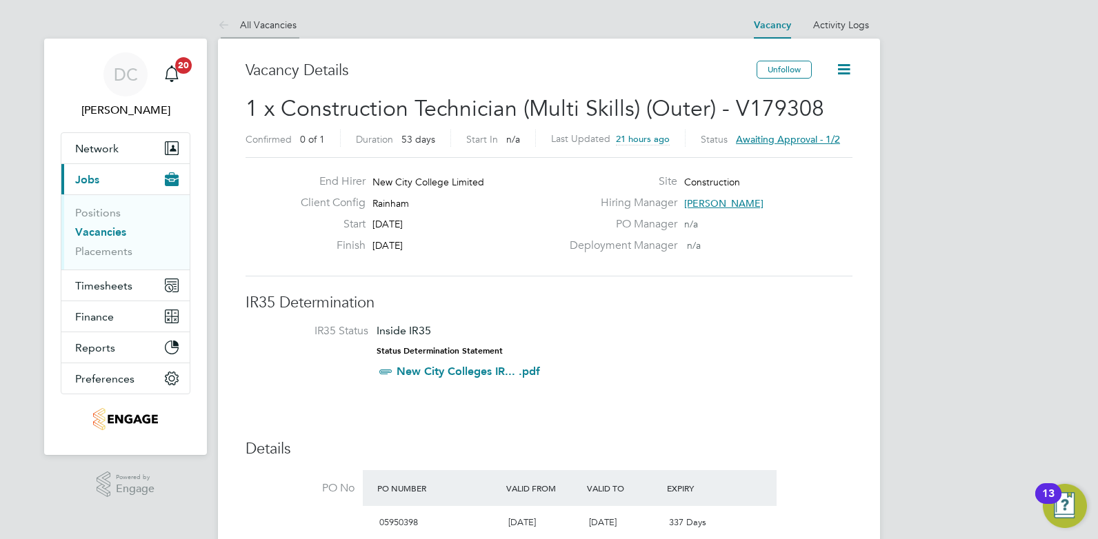
click at [271, 19] on link "All Vacancies" at bounding box center [257, 25] width 79 height 12
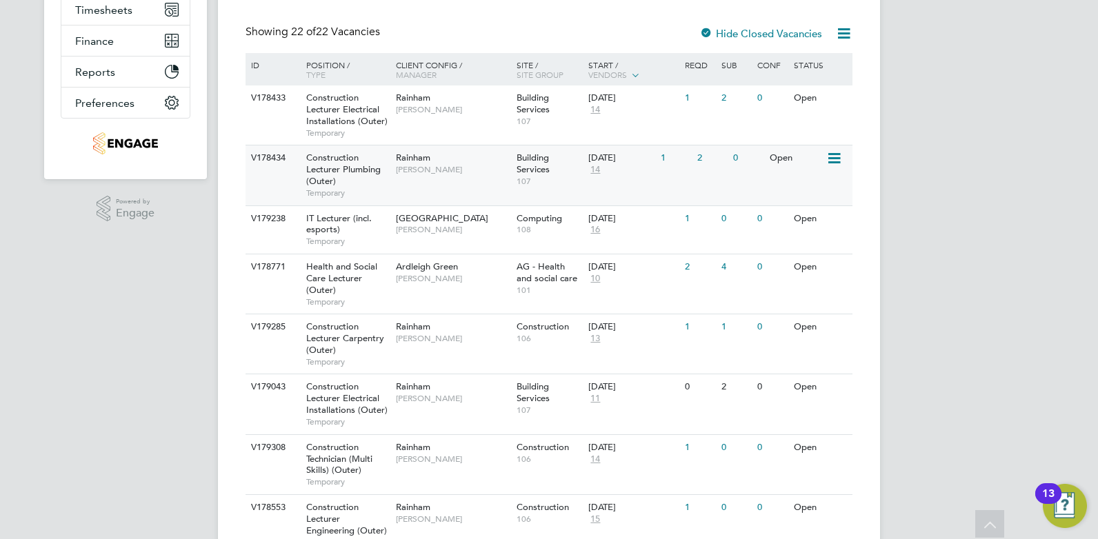
scroll to position [259, 0]
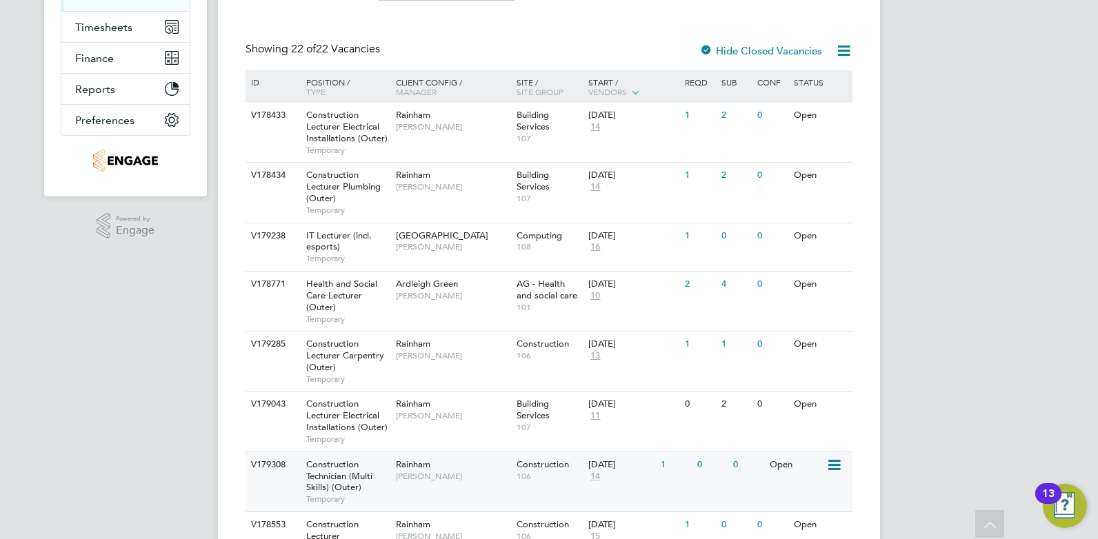
click at [375, 499] on span "Temporary" at bounding box center [347, 499] width 83 height 11
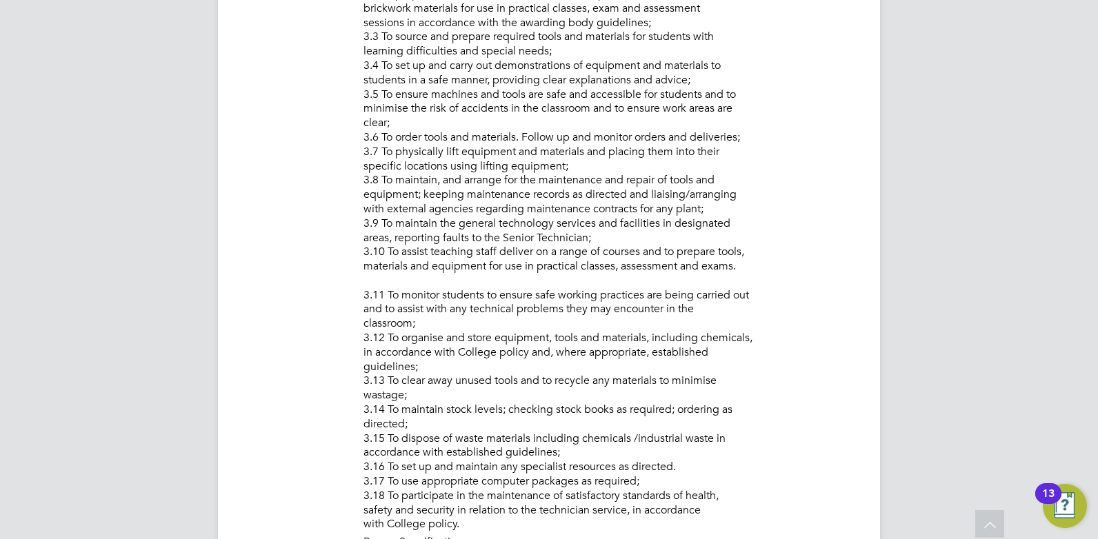
scroll to position [1018, 0]
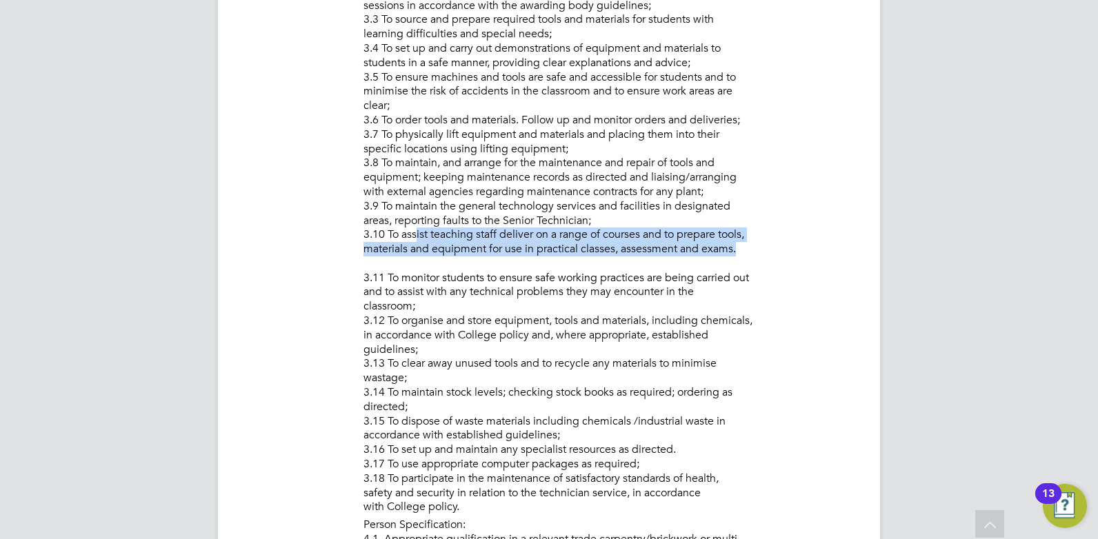
drag, startPoint x: 733, startPoint y: 245, endPoint x: 413, endPoint y: 228, distance: 320.5
click at [413, 228] on li "Particular to the Post: 3.1 To prepare tools, materials and equipment for use i…" at bounding box center [608, 223] width 489 height 592
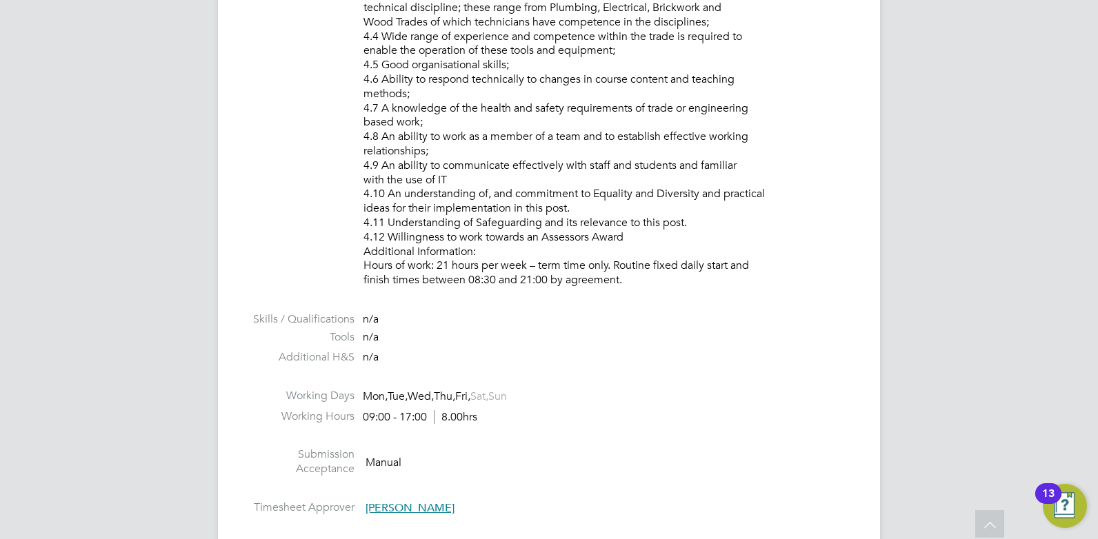
scroll to position [1638, 0]
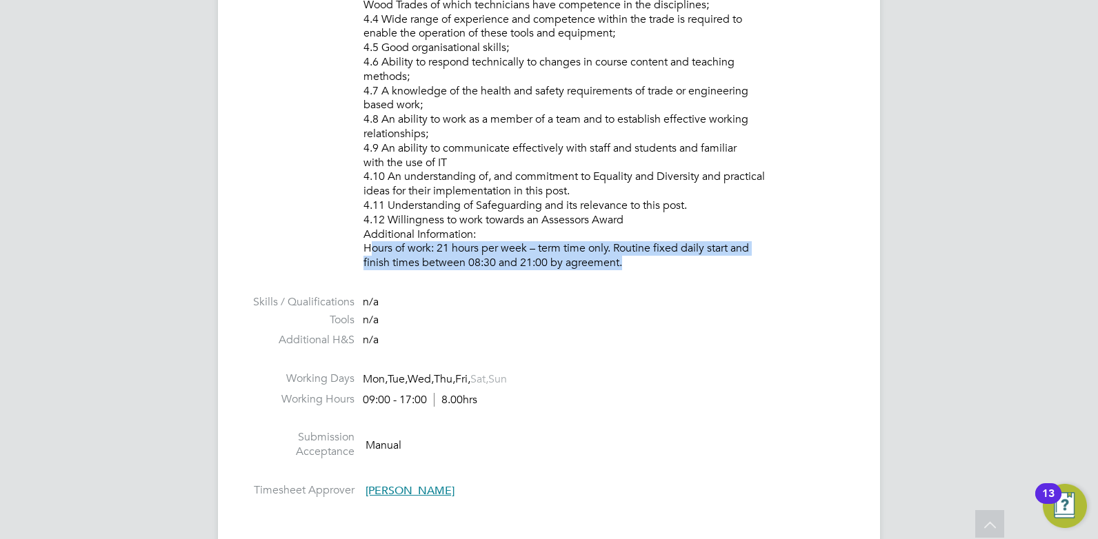
drag, startPoint x: 364, startPoint y: 245, endPoint x: 618, endPoint y: 265, distance: 254.7
click at [618, 265] on li "Person Specification: 4.1. Appropriate qualification in a relevant trade carpen…" at bounding box center [608, 85] width 489 height 377
copy li "Hours of work: 21 hours per week – term time only. Routine fixed daily start an…"
